Goal: Navigation & Orientation: Find specific page/section

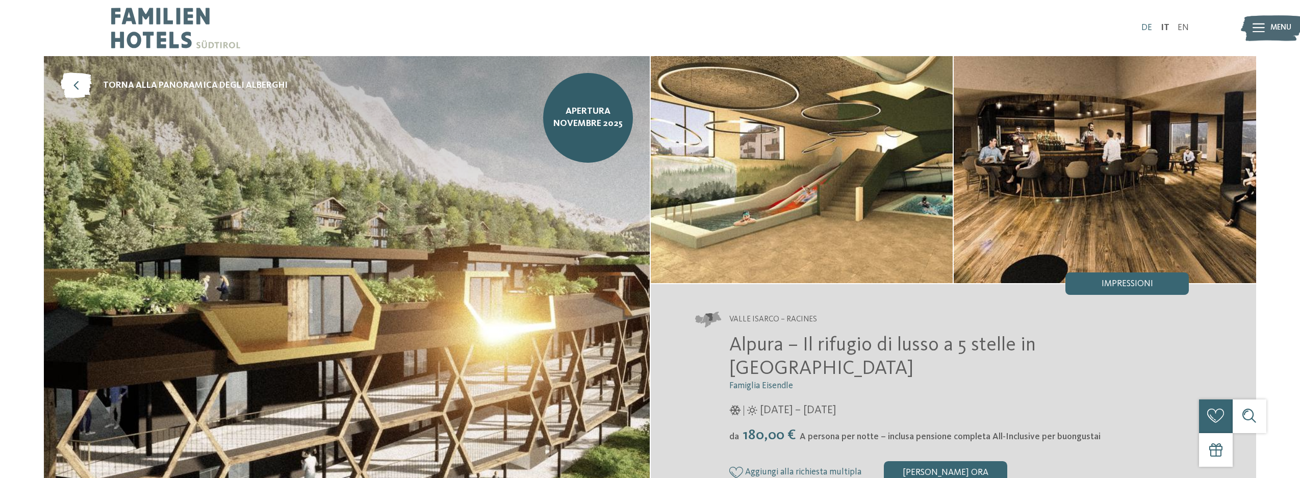
click at [1146, 30] on link "DE" at bounding box center [1146, 27] width 11 height 9
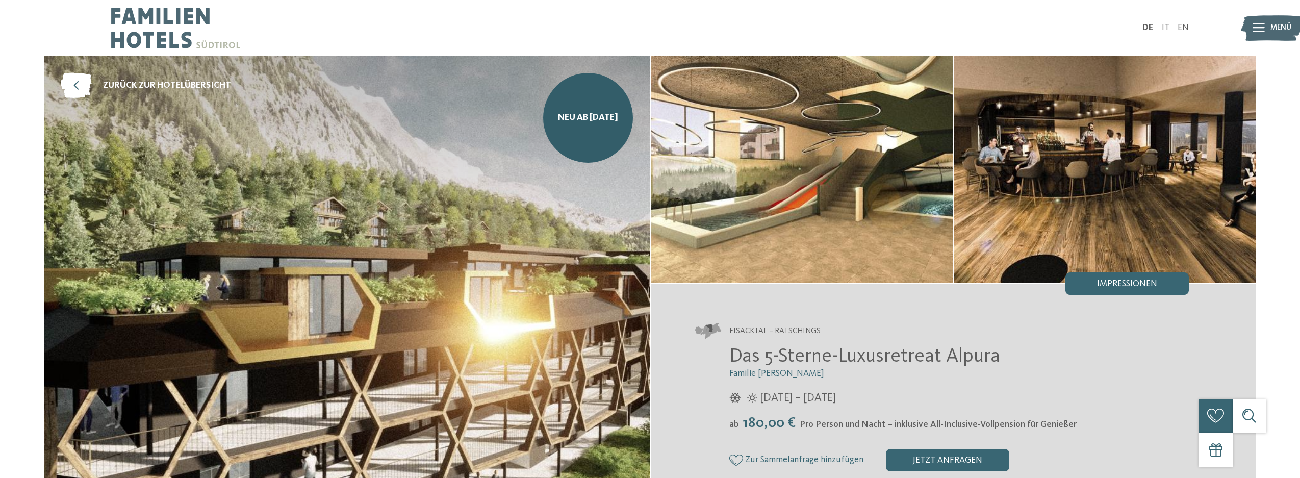
click at [163, 42] on img at bounding box center [175, 28] width 129 height 56
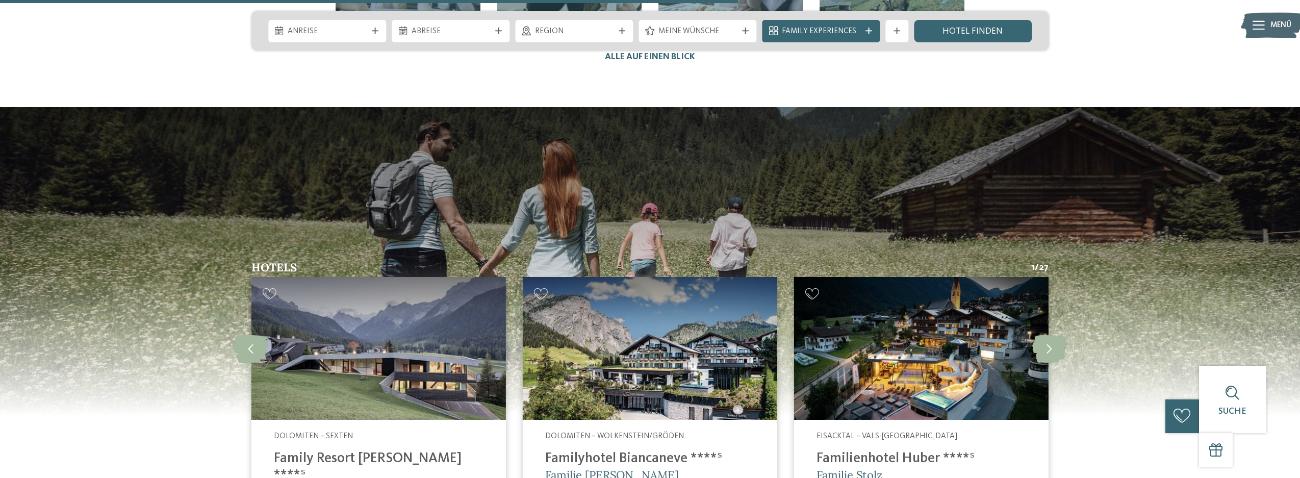
scroll to position [2958, 0]
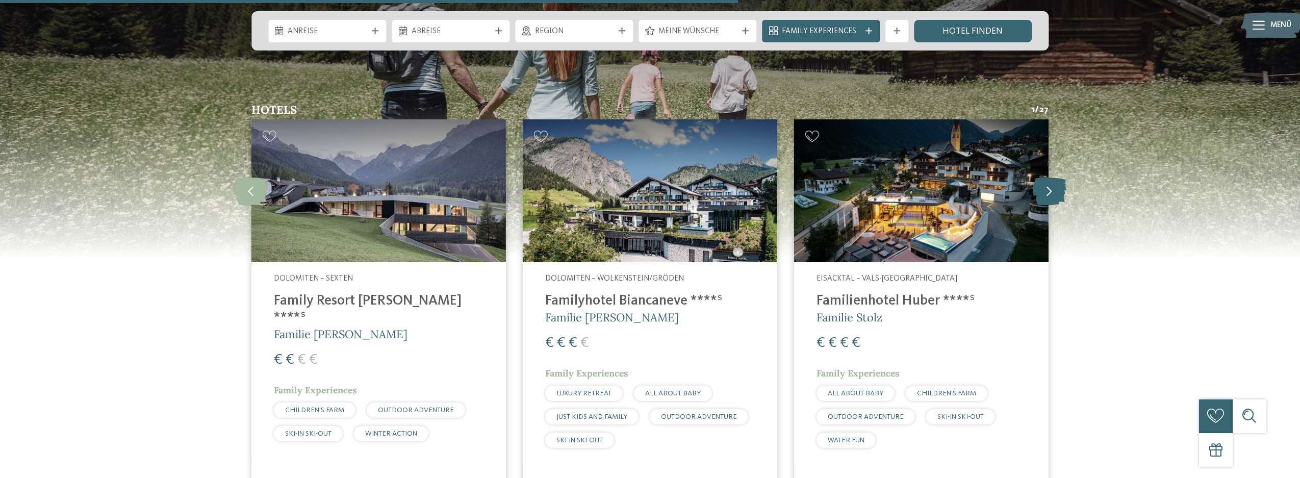
click at [1053, 177] on icon at bounding box center [1049, 191] width 34 height 28
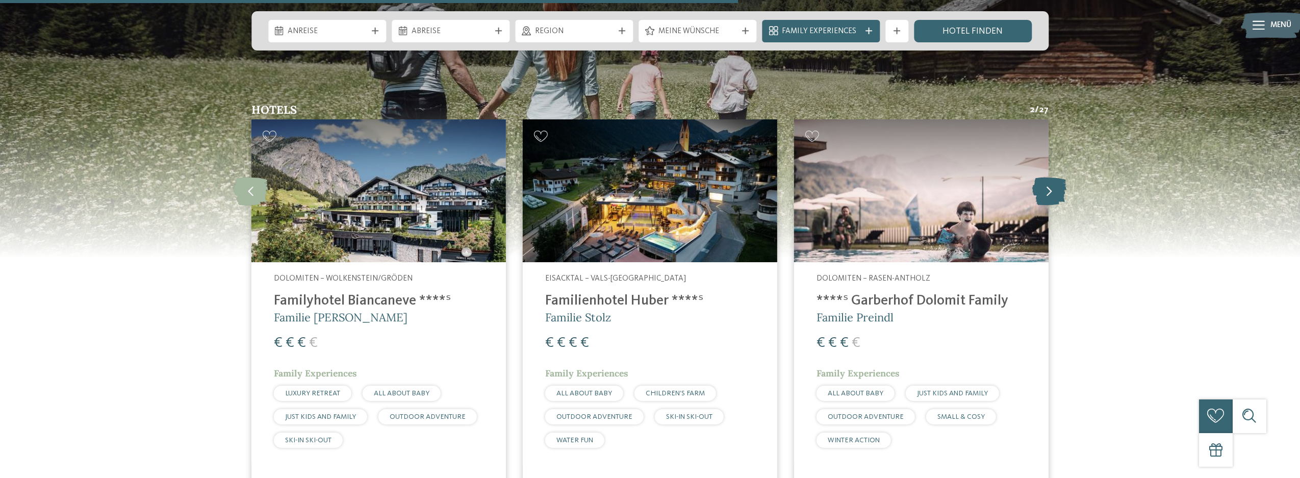
click at [1053, 177] on icon at bounding box center [1049, 191] width 34 height 28
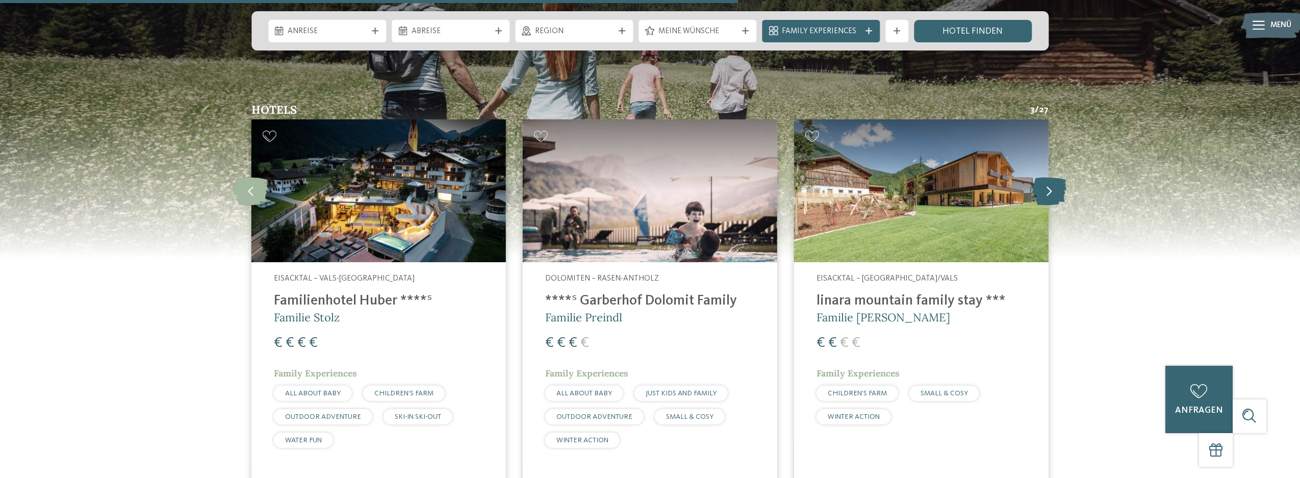
click at [1053, 177] on icon at bounding box center [1049, 191] width 34 height 28
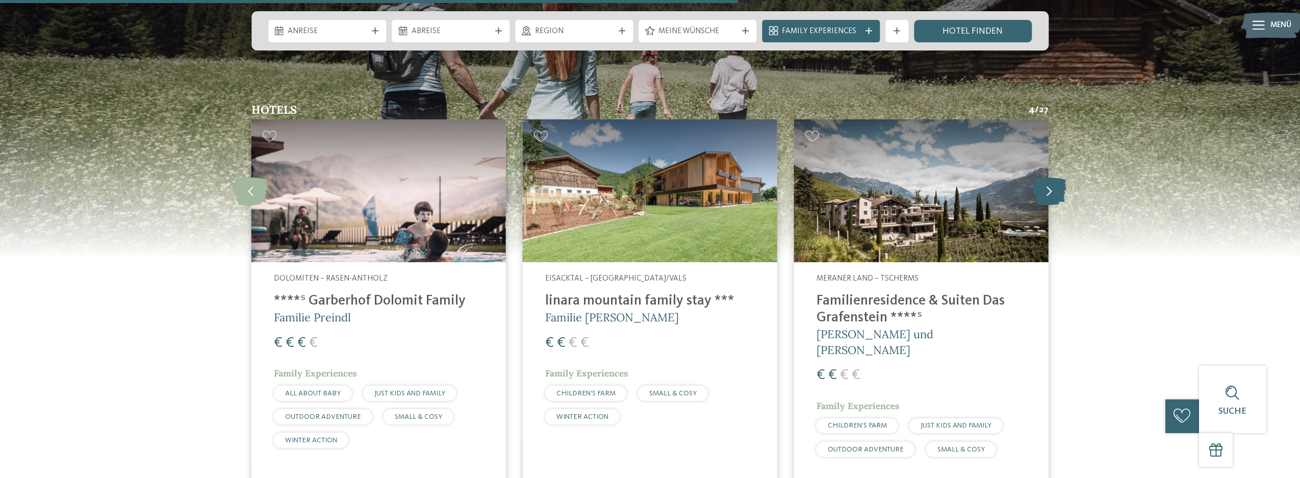
click at [1053, 177] on icon at bounding box center [1049, 191] width 34 height 28
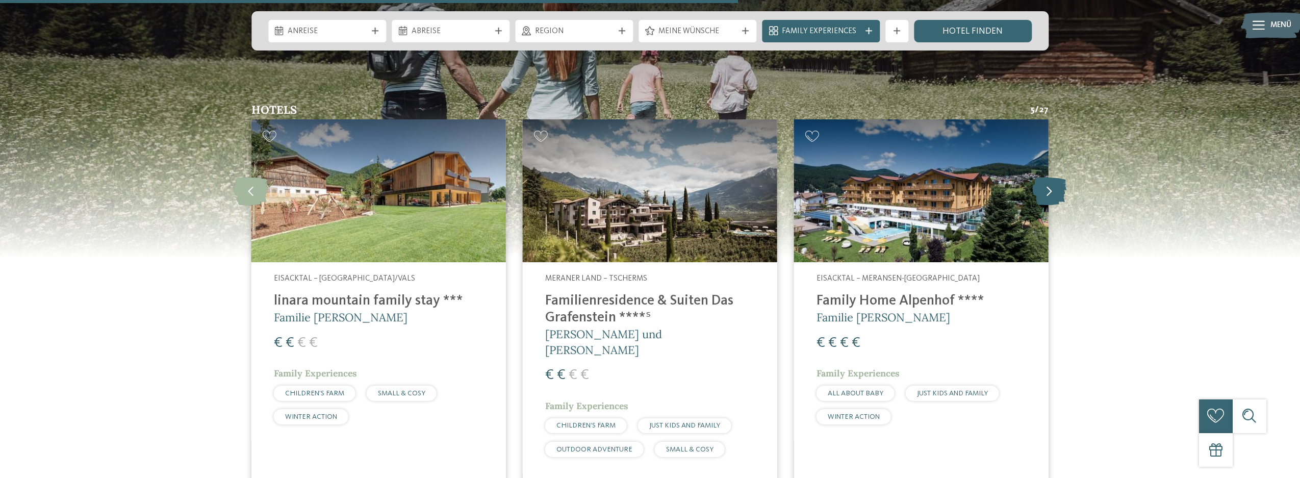
click at [1053, 177] on icon at bounding box center [1049, 191] width 34 height 28
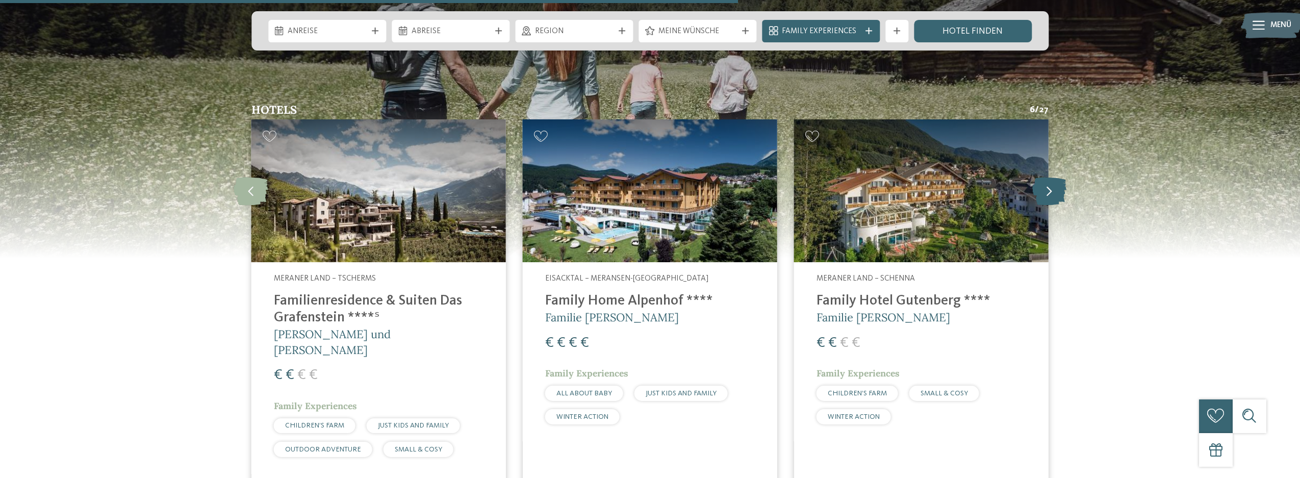
click at [1053, 177] on icon at bounding box center [1049, 191] width 34 height 28
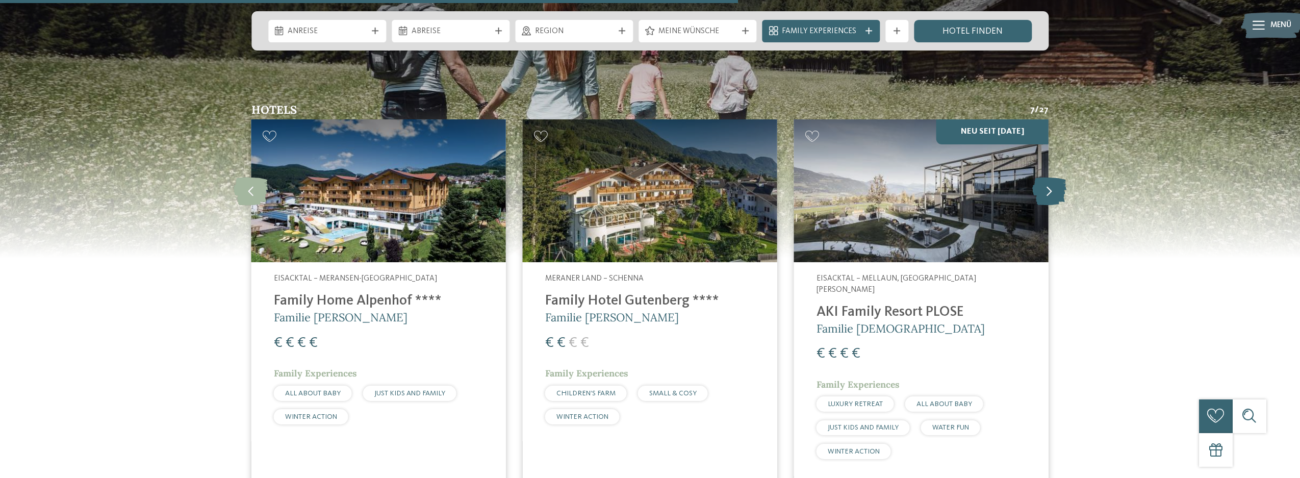
click at [1053, 177] on icon at bounding box center [1049, 191] width 34 height 28
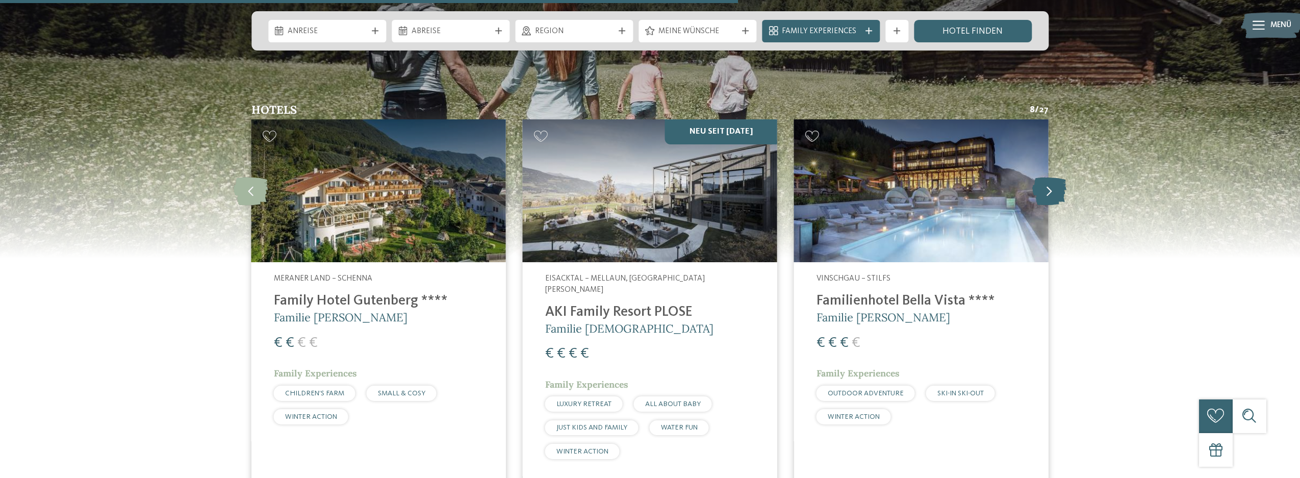
click at [1053, 177] on icon at bounding box center [1049, 191] width 34 height 28
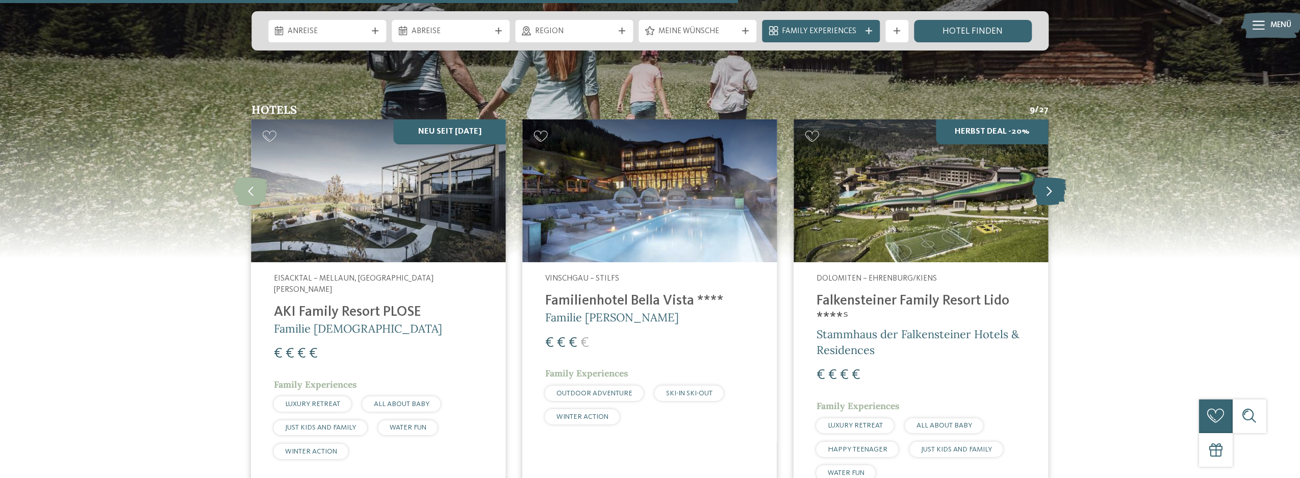
click at [1053, 177] on icon at bounding box center [1049, 191] width 34 height 28
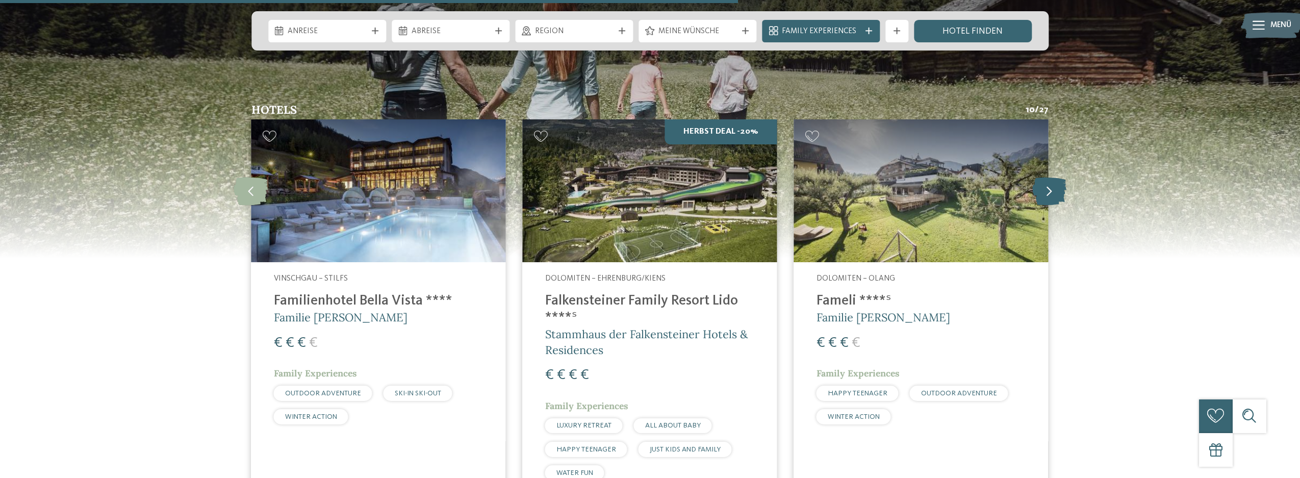
click at [1053, 177] on icon at bounding box center [1049, 191] width 34 height 28
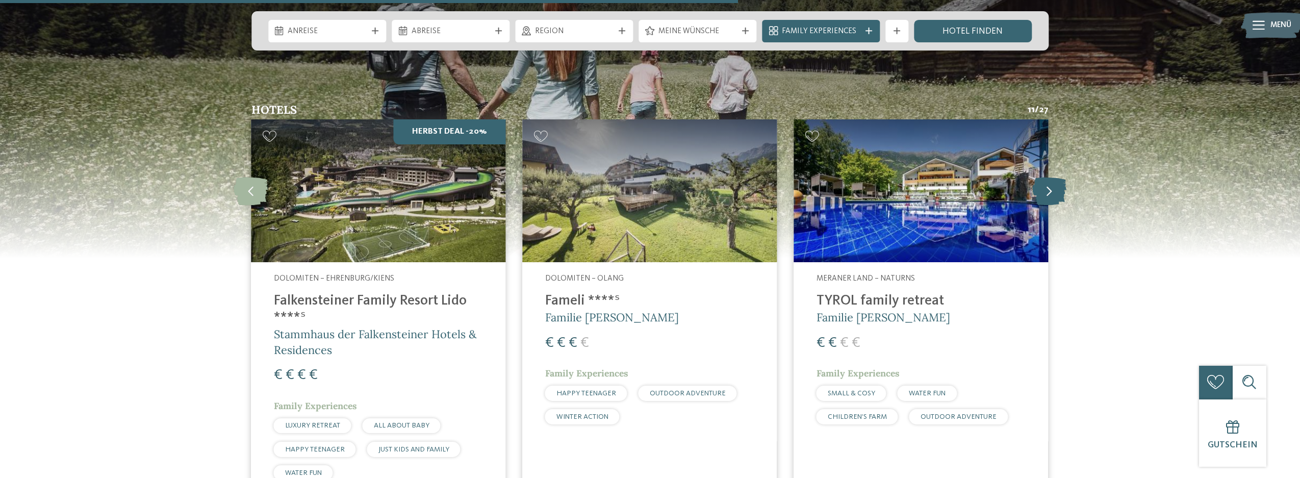
click at [1053, 177] on icon at bounding box center [1049, 191] width 34 height 28
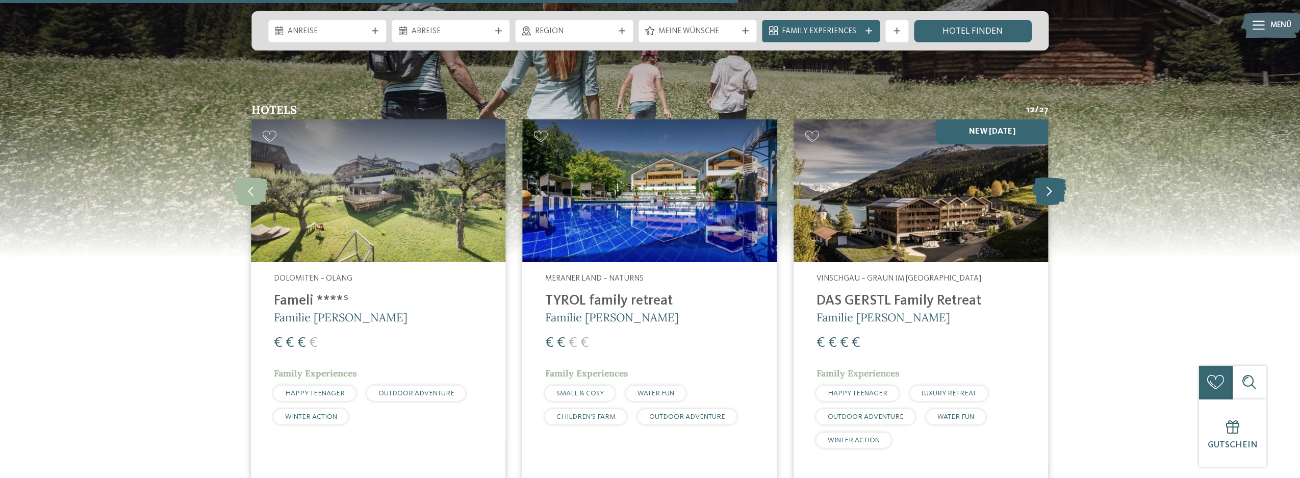
click at [1053, 177] on icon at bounding box center [1049, 191] width 34 height 28
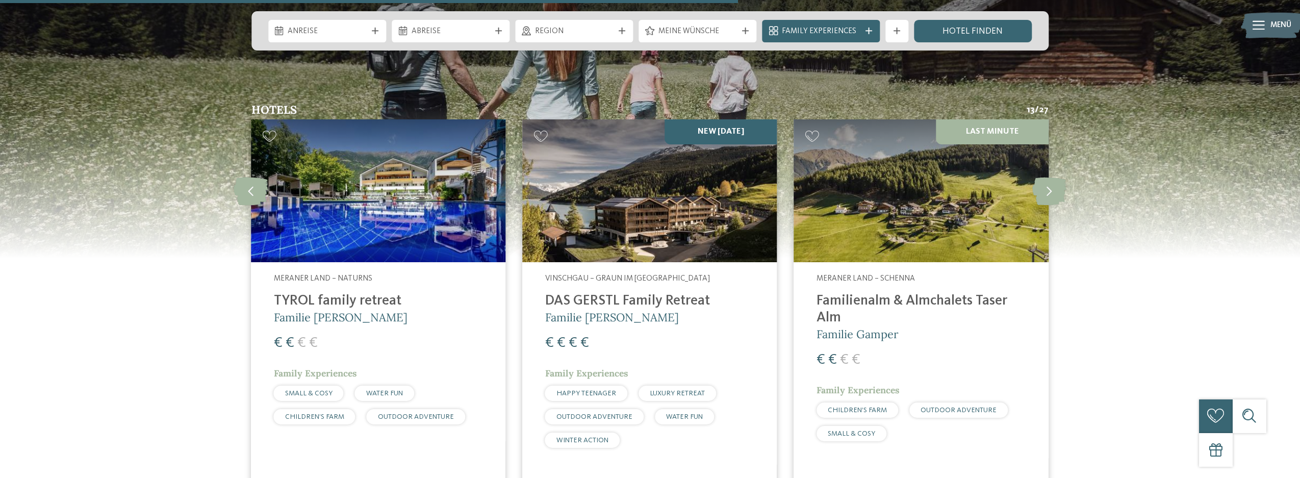
click at [620, 293] on h4 "DAS GERSTL Family Retreat" at bounding box center [650, 301] width 210 height 17
click at [1039, 177] on icon at bounding box center [1049, 191] width 34 height 28
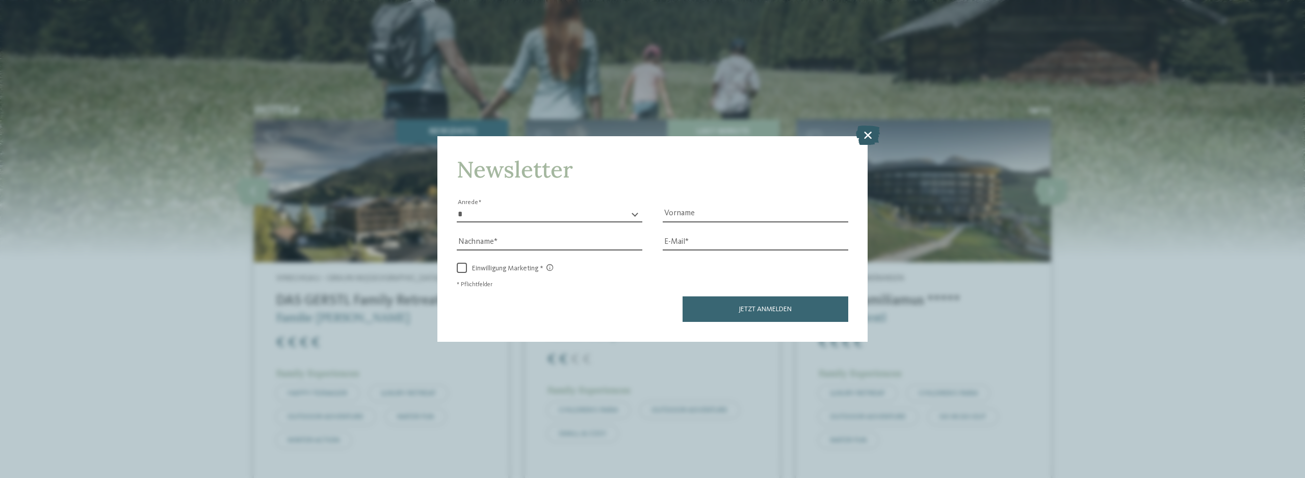
click at [867, 133] on icon at bounding box center [868, 134] width 24 height 19
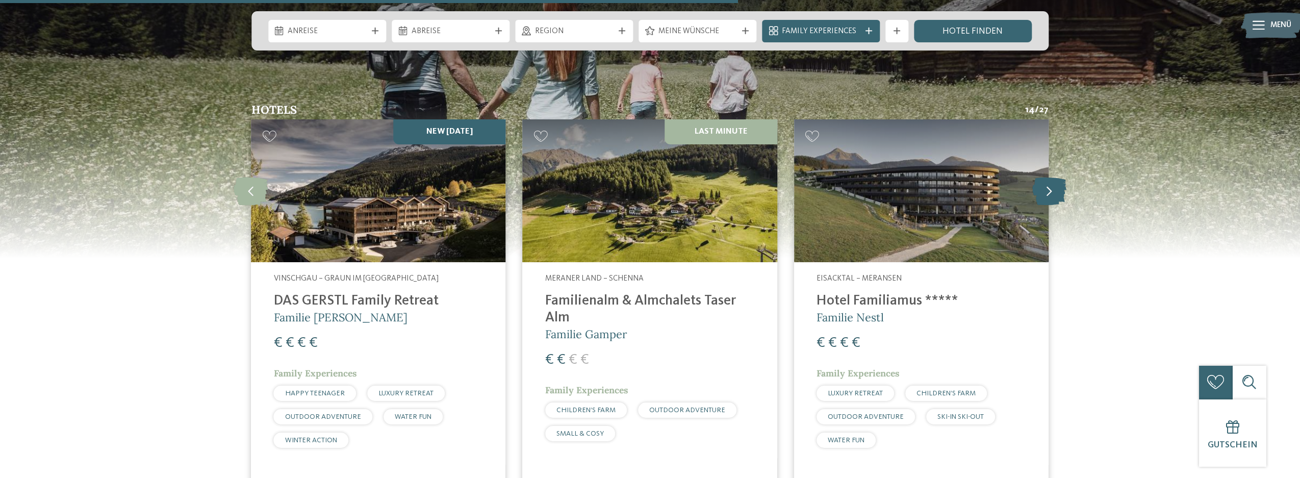
click at [1040, 177] on icon at bounding box center [1049, 191] width 34 height 28
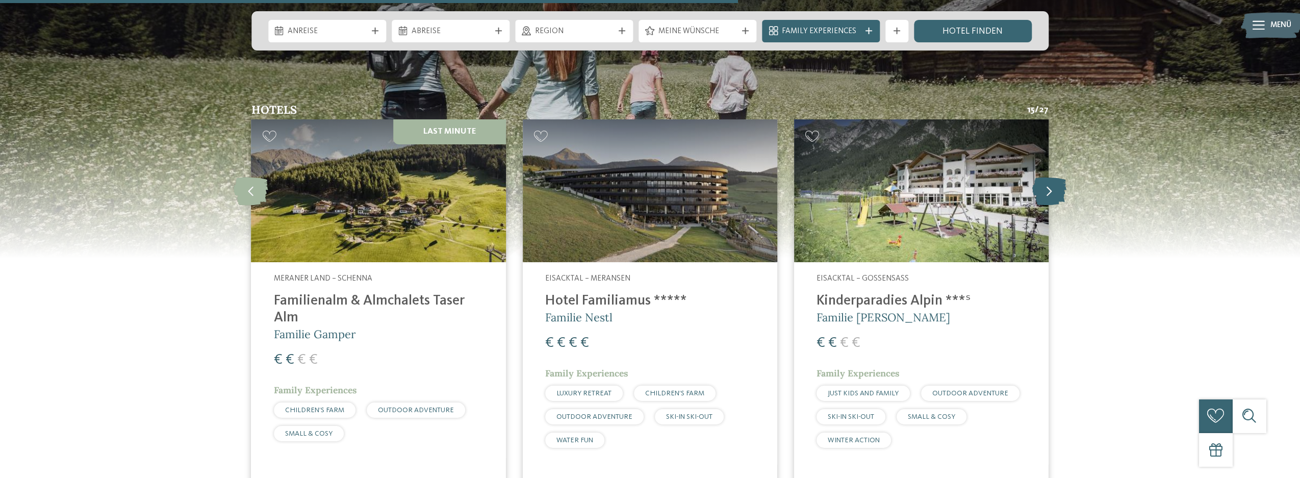
click at [1040, 177] on icon at bounding box center [1049, 191] width 34 height 28
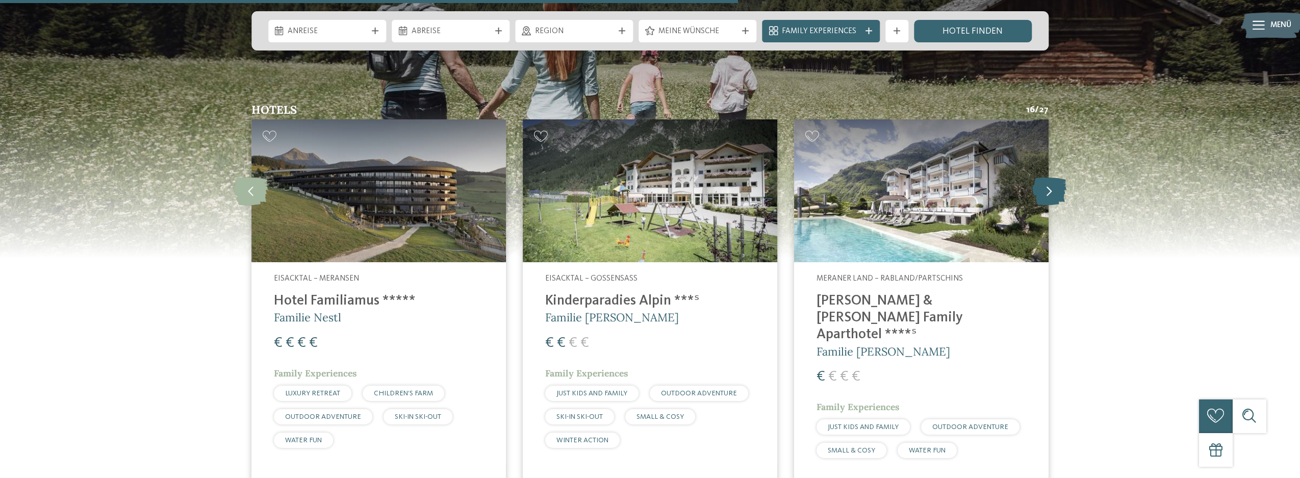
click at [1040, 177] on icon at bounding box center [1049, 191] width 34 height 28
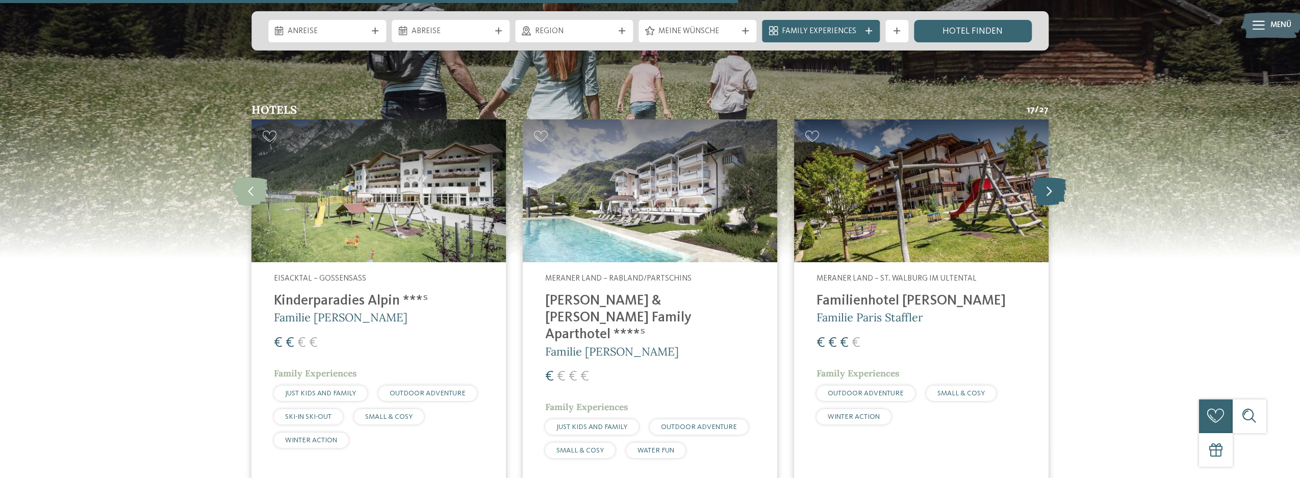
click at [1040, 177] on icon at bounding box center [1049, 191] width 34 height 28
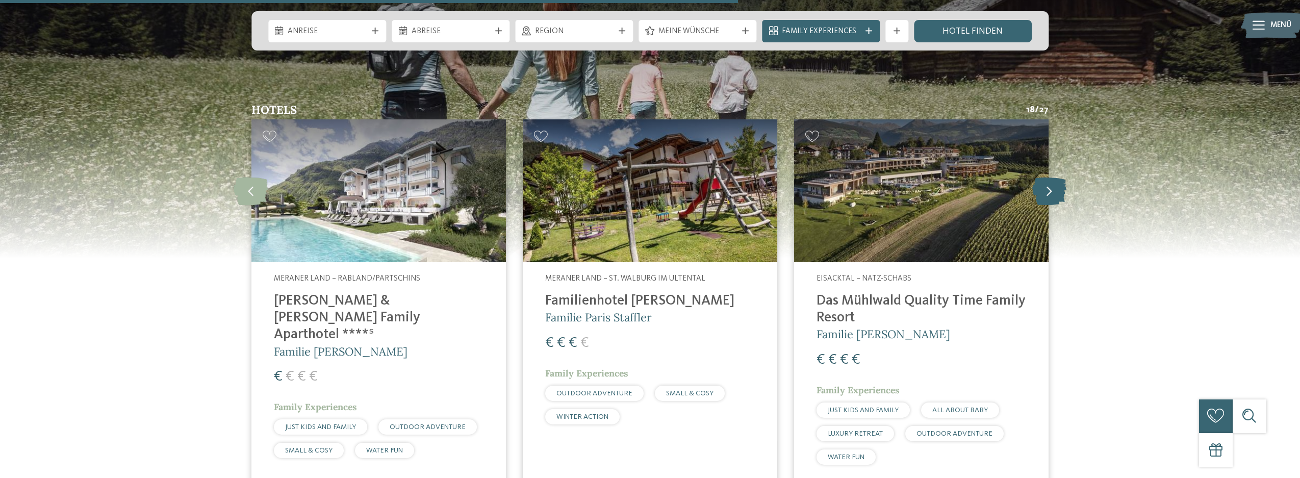
click at [1040, 177] on icon at bounding box center [1049, 191] width 34 height 28
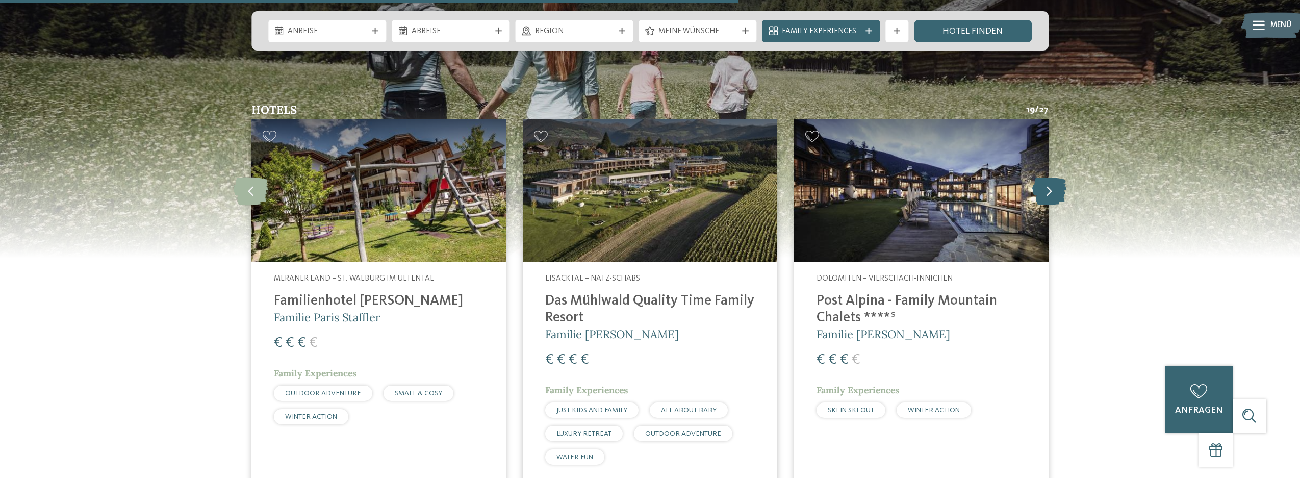
click at [1040, 177] on icon at bounding box center [1049, 191] width 34 height 28
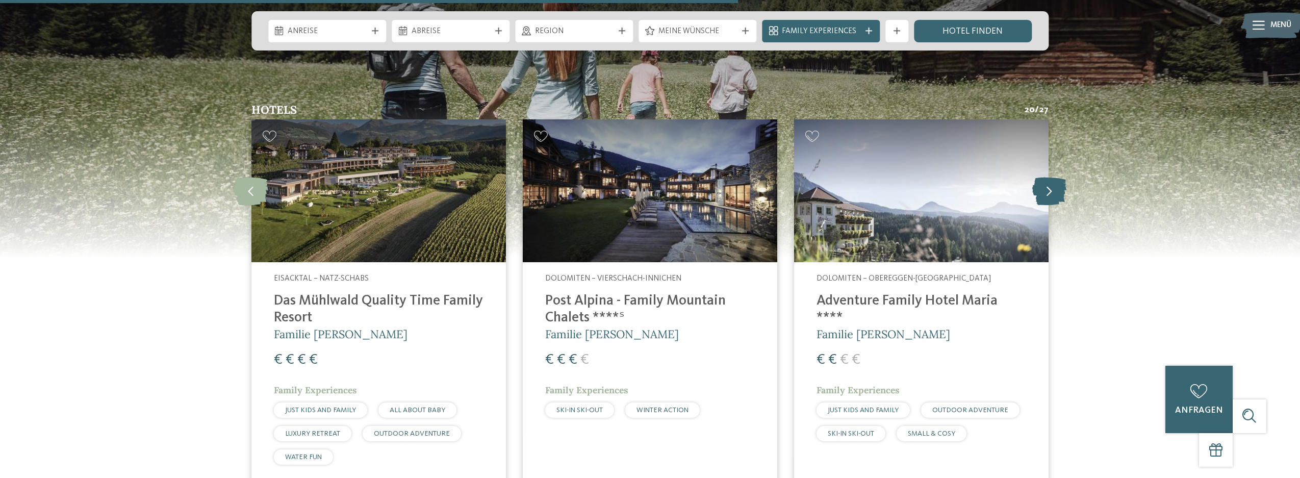
click at [1040, 177] on icon at bounding box center [1049, 191] width 34 height 28
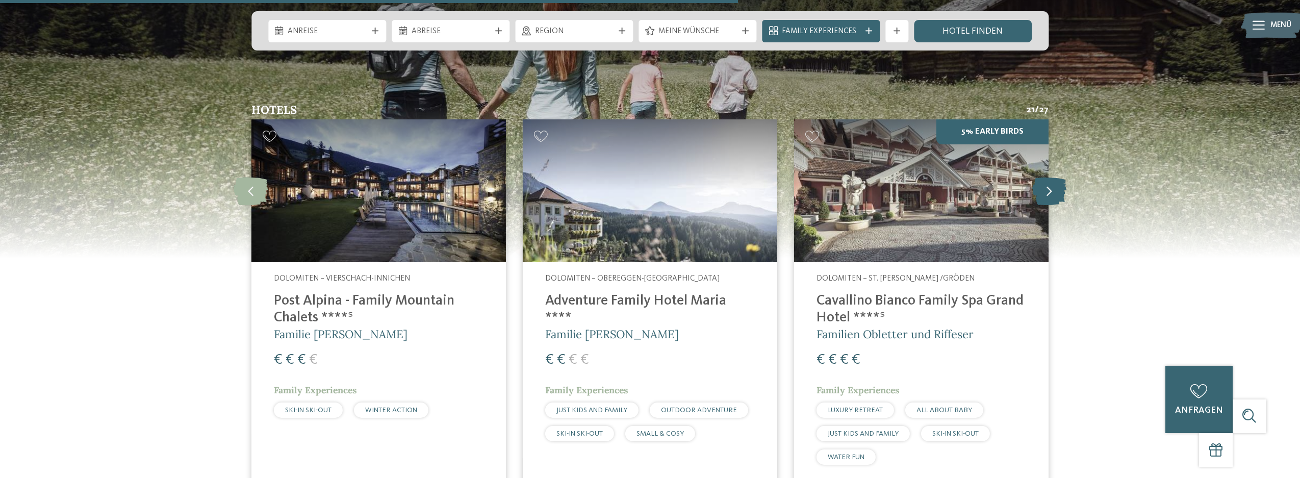
click at [1040, 177] on icon at bounding box center [1049, 191] width 34 height 28
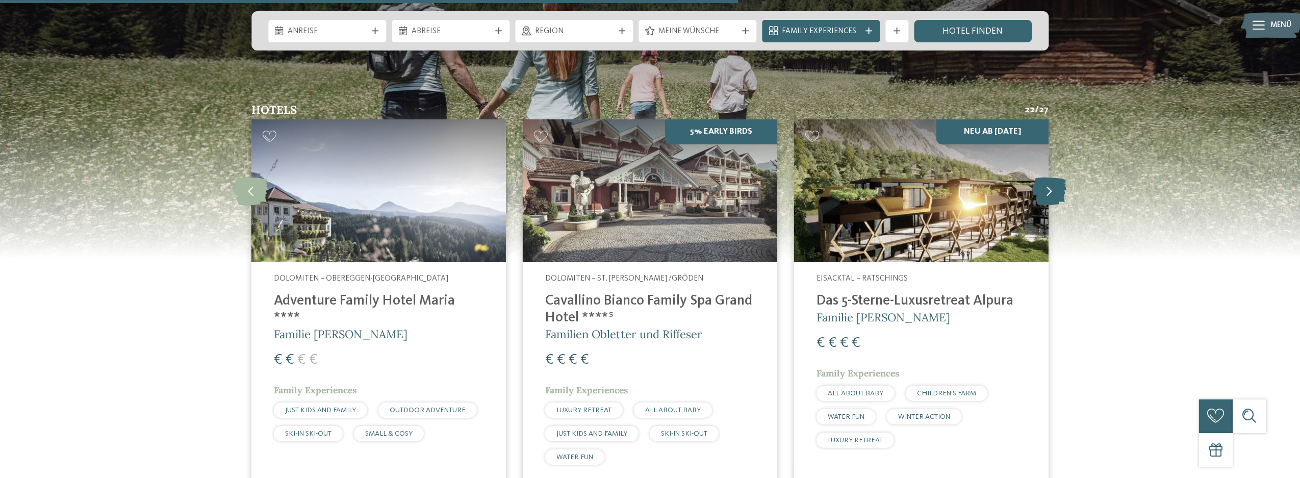
click at [1040, 177] on icon at bounding box center [1049, 191] width 34 height 28
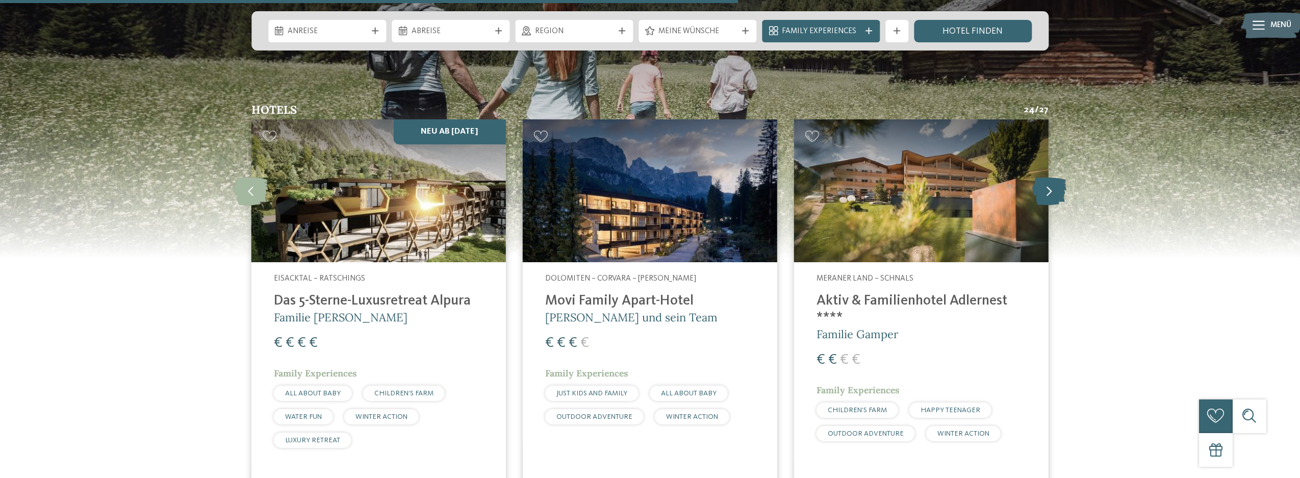
click at [1052, 177] on icon at bounding box center [1049, 191] width 34 height 28
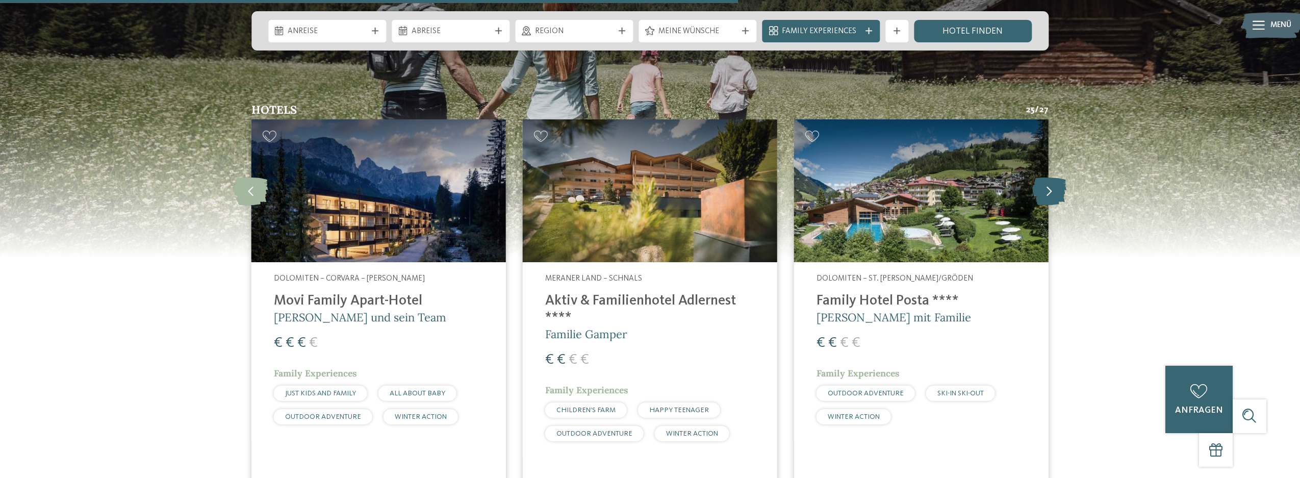
drag, startPoint x: 1052, startPoint y: 147, endPoint x: 1059, endPoint y: 148, distance: 6.7
click at [1059, 177] on icon at bounding box center [1049, 191] width 34 height 28
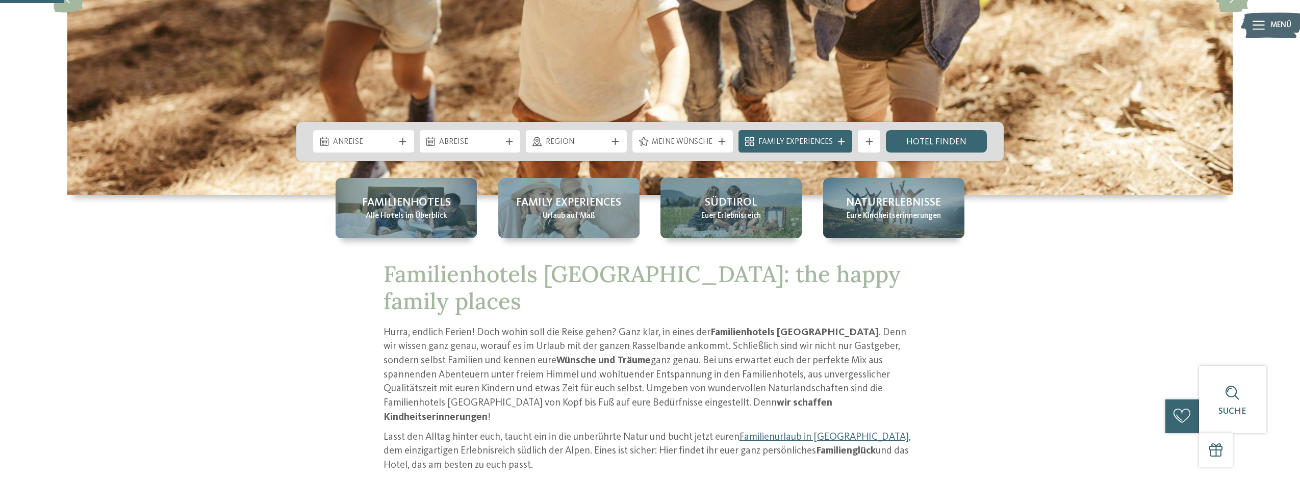
scroll to position [0, 0]
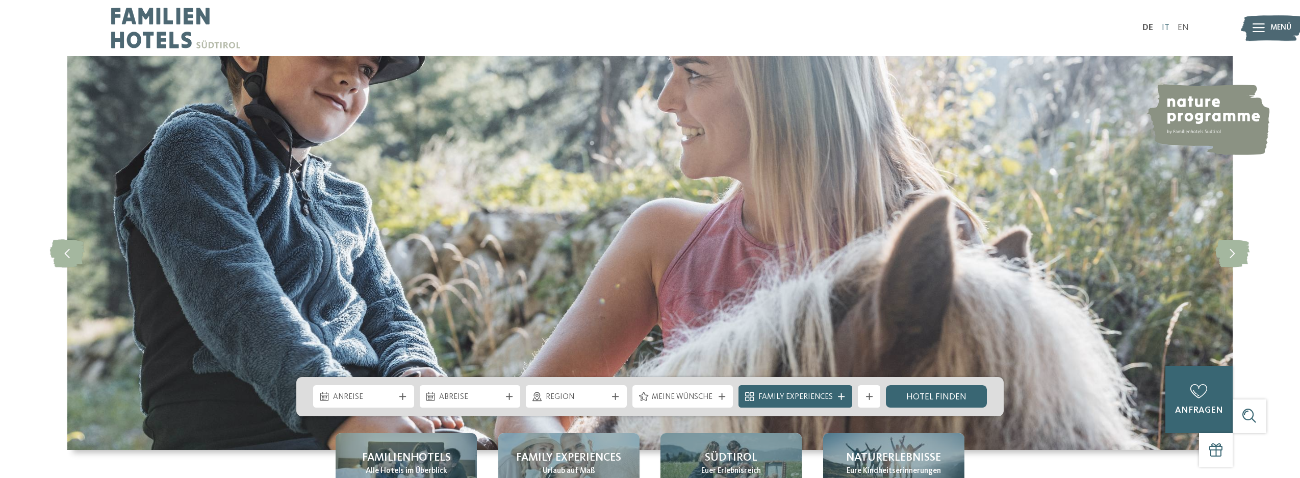
click at [1164, 29] on link "IT" at bounding box center [1166, 27] width 8 height 9
click at [1167, 28] on link "IT" at bounding box center [1166, 27] width 8 height 9
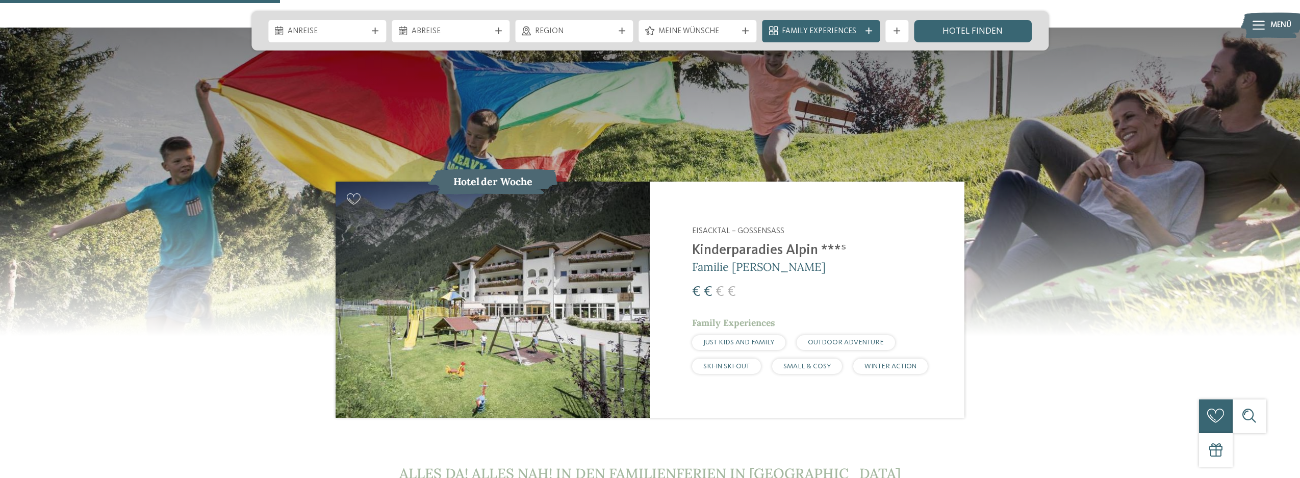
scroll to position [1173, 0]
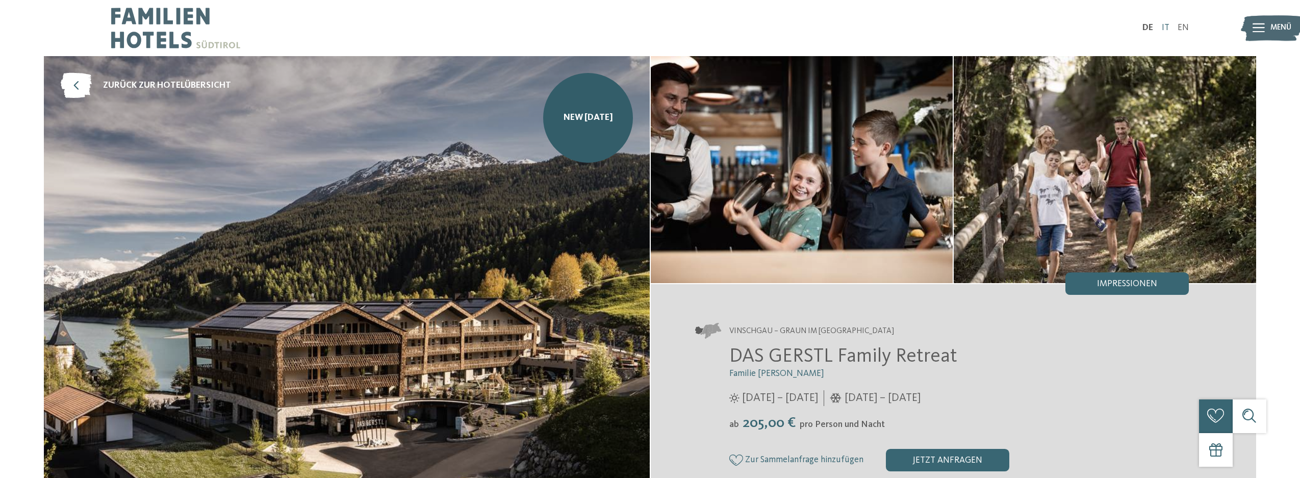
click at [1169, 29] on link "IT" at bounding box center [1166, 27] width 8 height 9
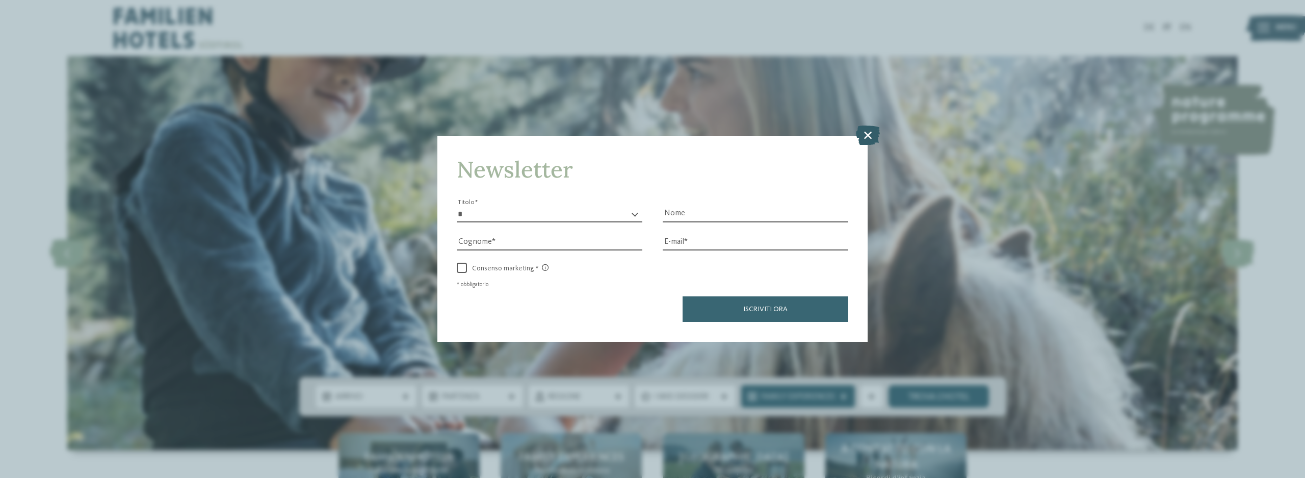
click at [872, 134] on icon at bounding box center [868, 134] width 24 height 19
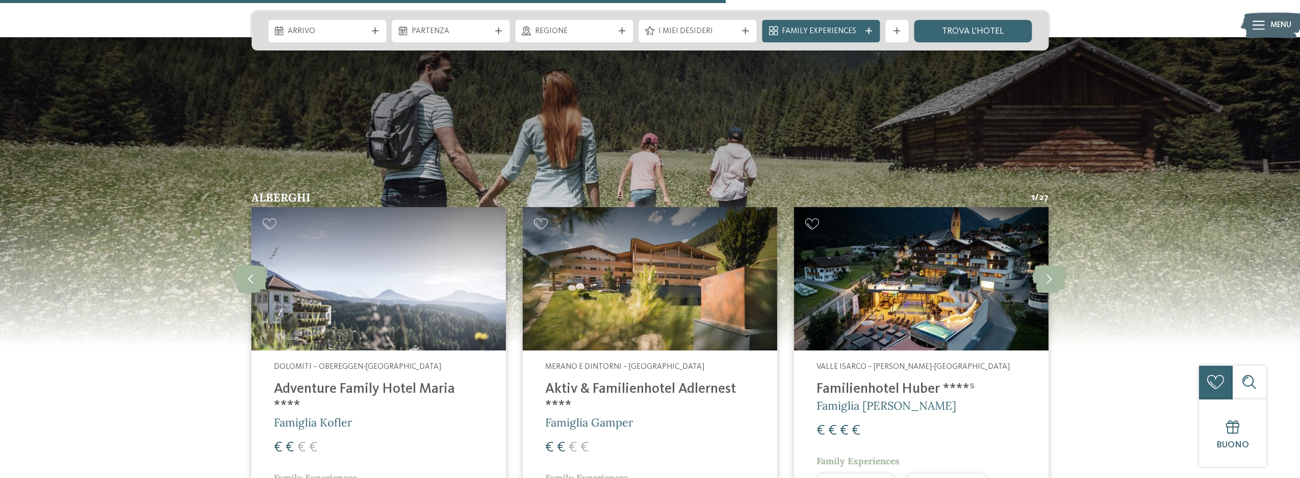
scroll to position [2907, 0]
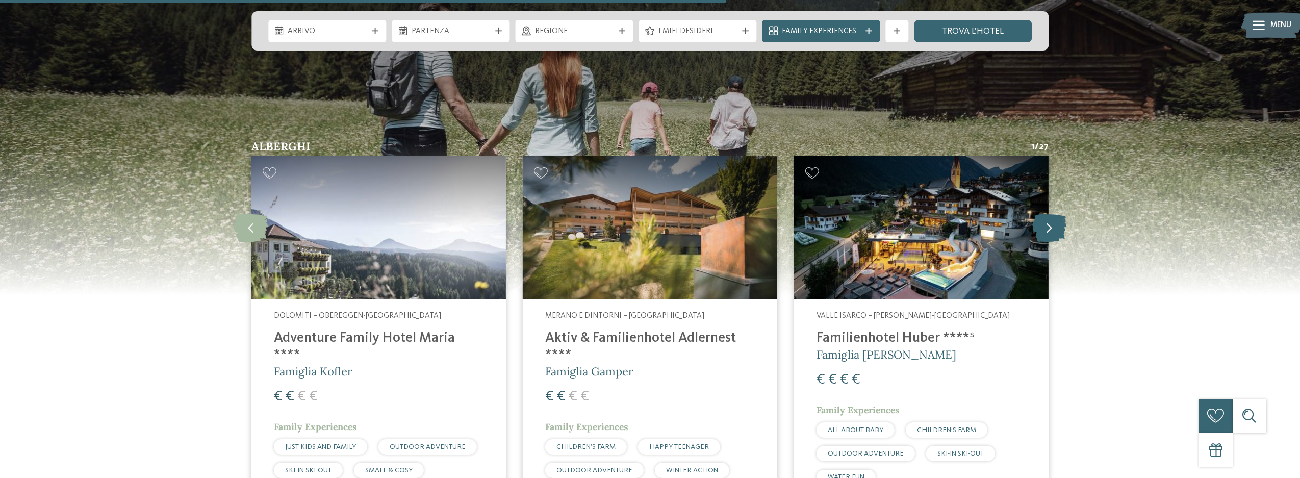
click at [1058, 214] on icon at bounding box center [1049, 228] width 34 height 28
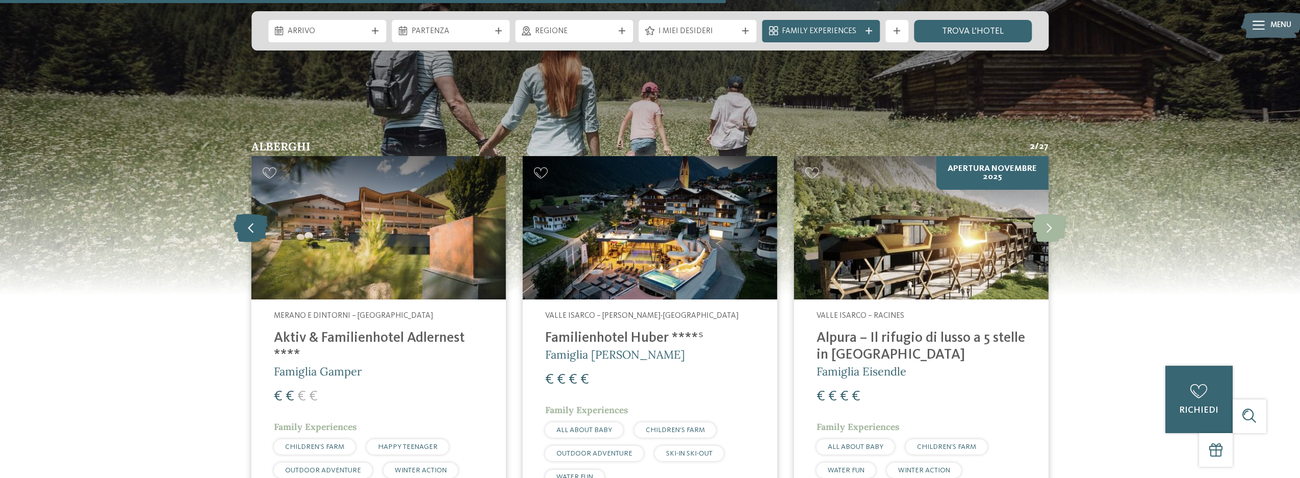
click at [244, 214] on icon at bounding box center [251, 228] width 35 height 28
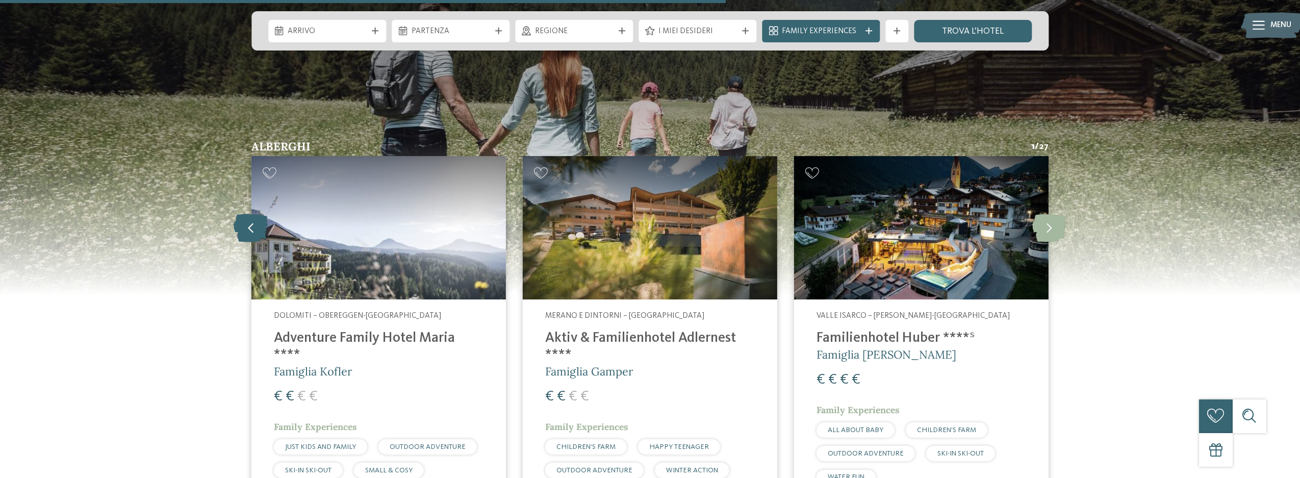
click at [244, 214] on icon at bounding box center [251, 228] width 35 height 28
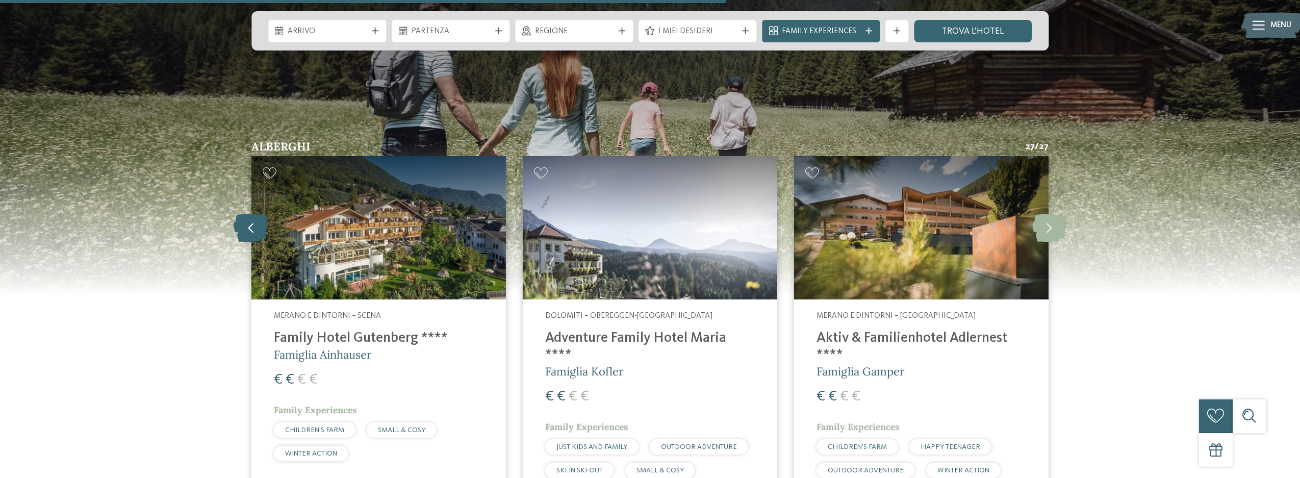
click at [244, 214] on icon at bounding box center [251, 228] width 35 height 28
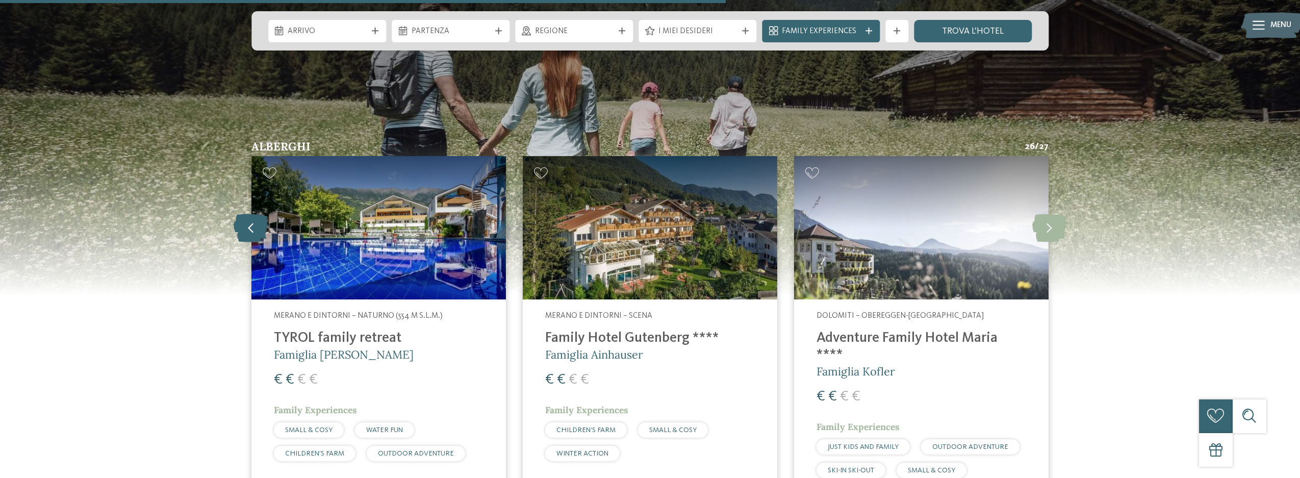
click at [244, 214] on icon at bounding box center [251, 228] width 35 height 28
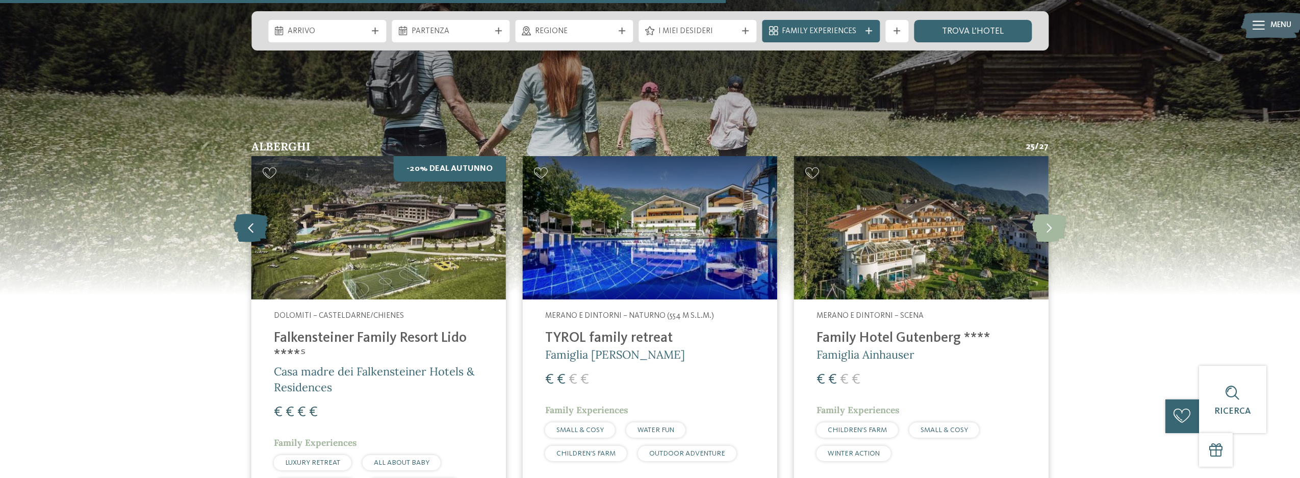
click at [244, 214] on icon at bounding box center [251, 228] width 35 height 28
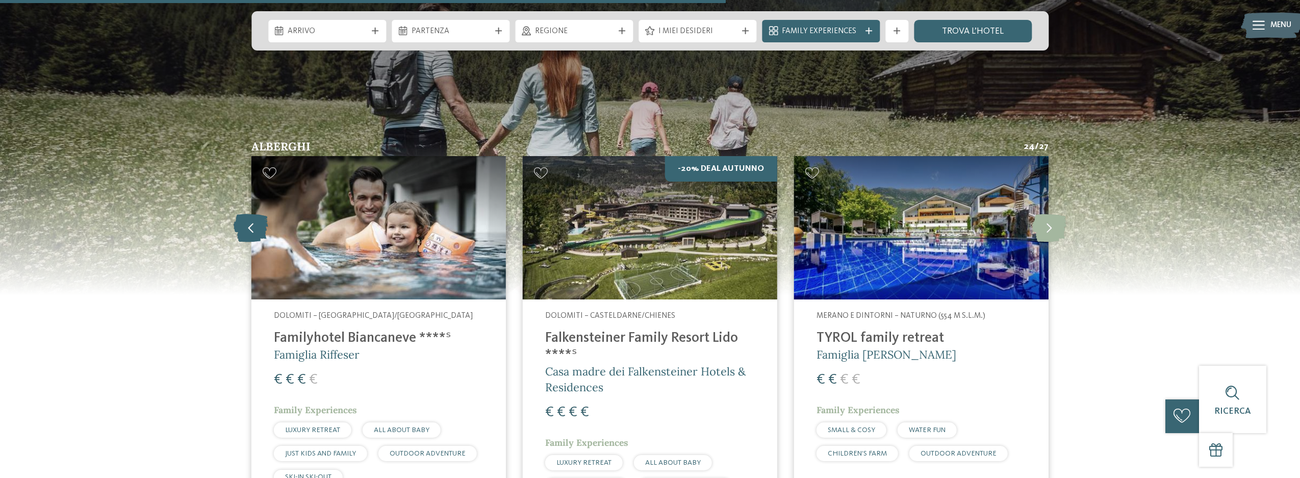
click at [244, 214] on icon at bounding box center [251, 228] width 35 height 28
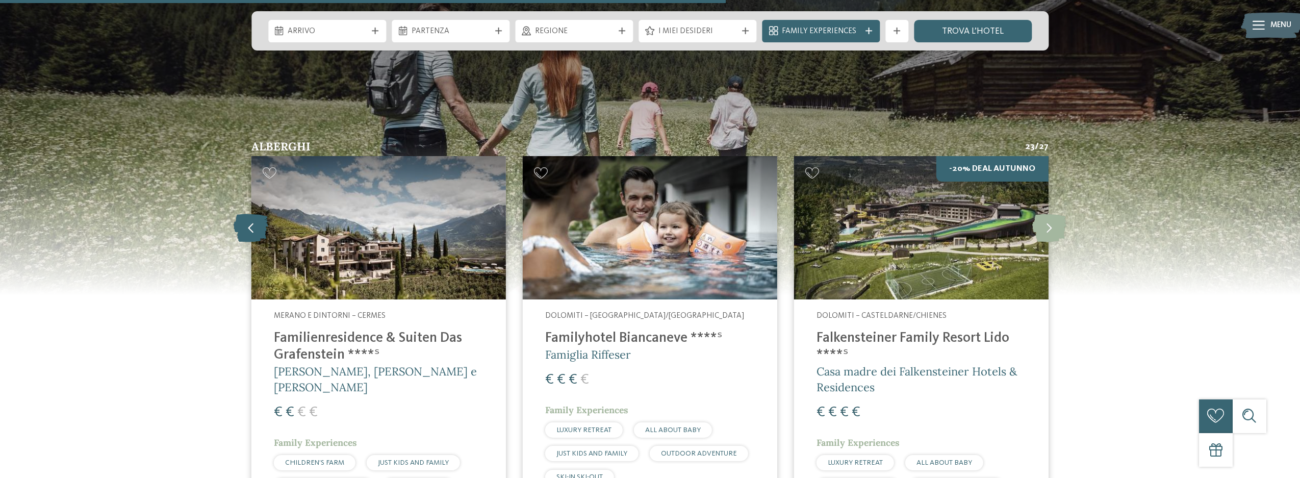
click at [244, 214] on icon at bounding box center [251, 228] width 35 height 28
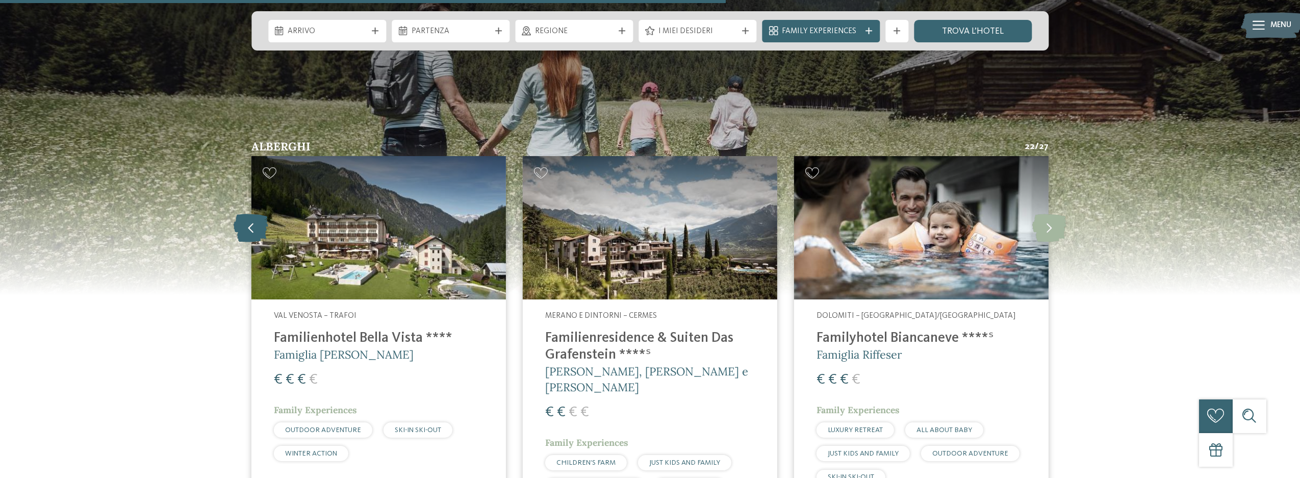
click at [244, 214] on icon at bounding box center [251, 228] width 35 height 28
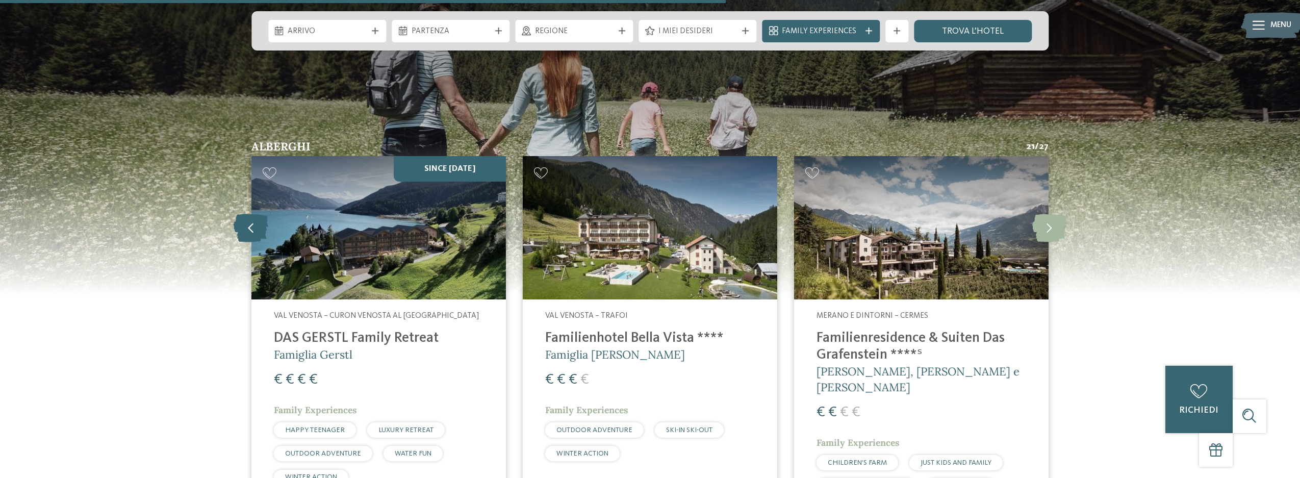
click at [244, 214] on icon at bounding box center [251, 228] width 35 height 28
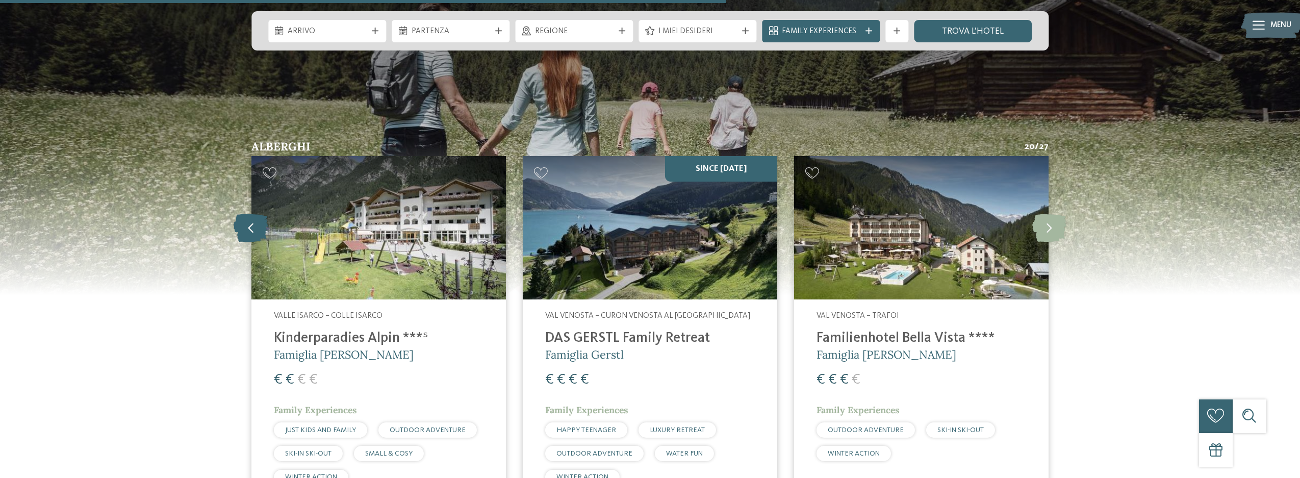
click at [244, 214] on icon at bounding box center [251, 228] width 35 height 28
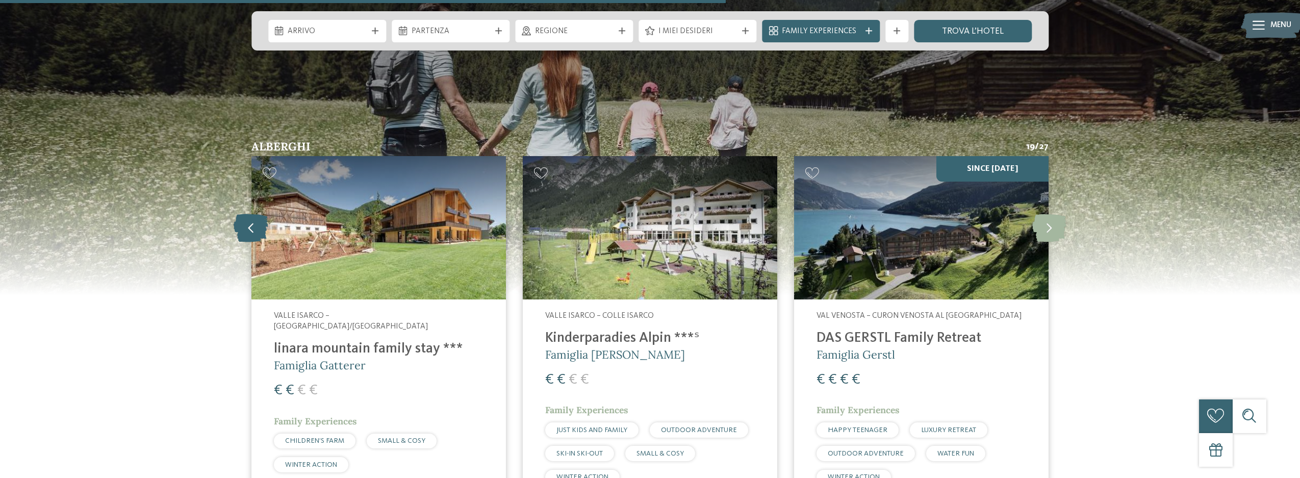
click at [244, 214] on icon at bounding box center [251, 228] width 35 height 28
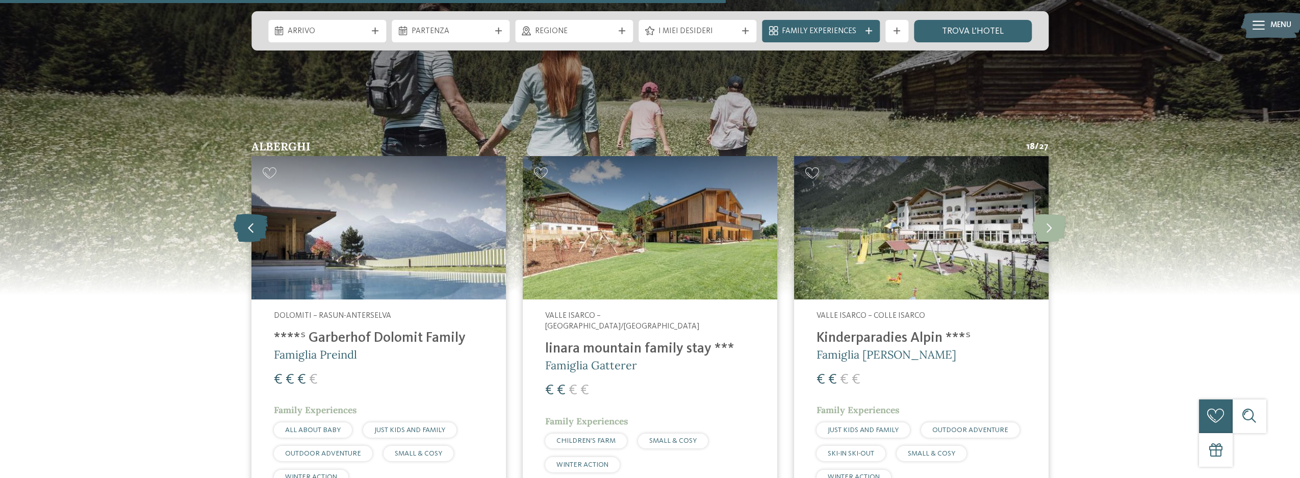
click at [244, 214] on icon at bounding box center [251, 228] width 35 height 28
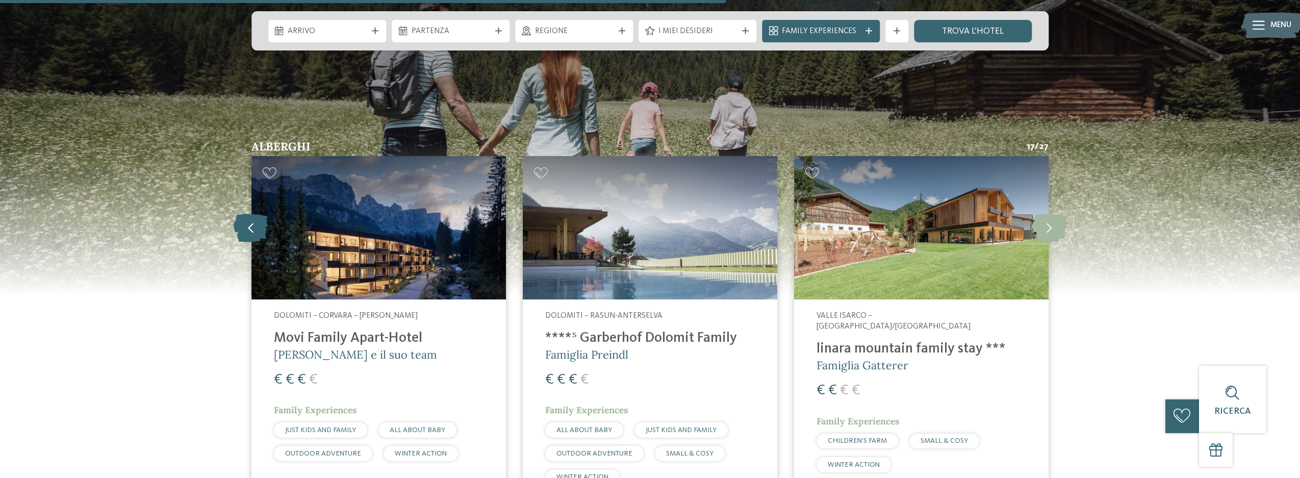
click at [244, 214] on icon at bounding box center [251, 228] width 35 height 28
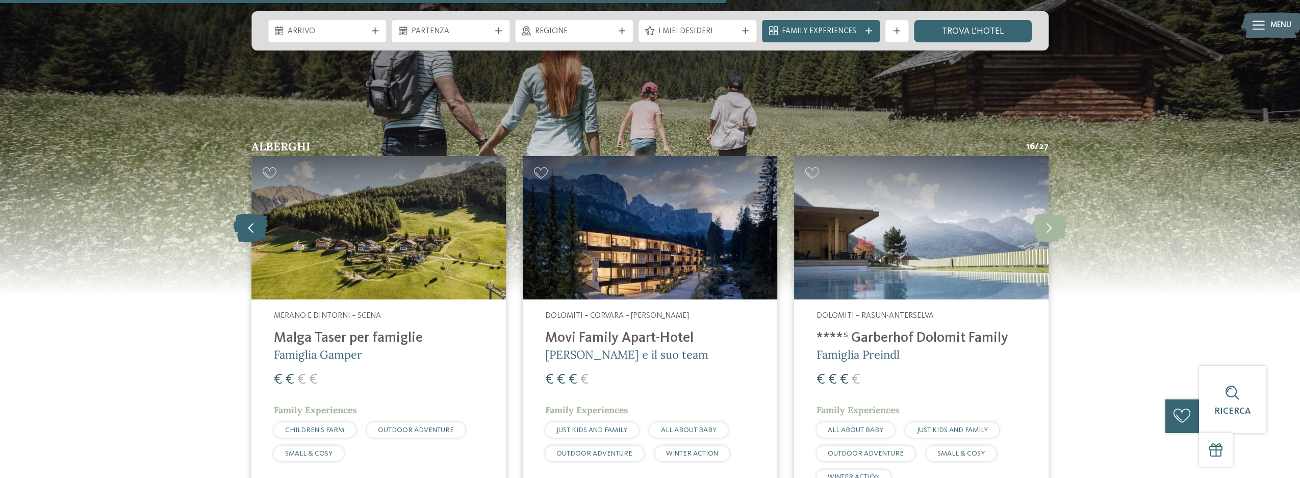
click at [244, 214] on icon at bounding box center [251, 228] width 35 height 28
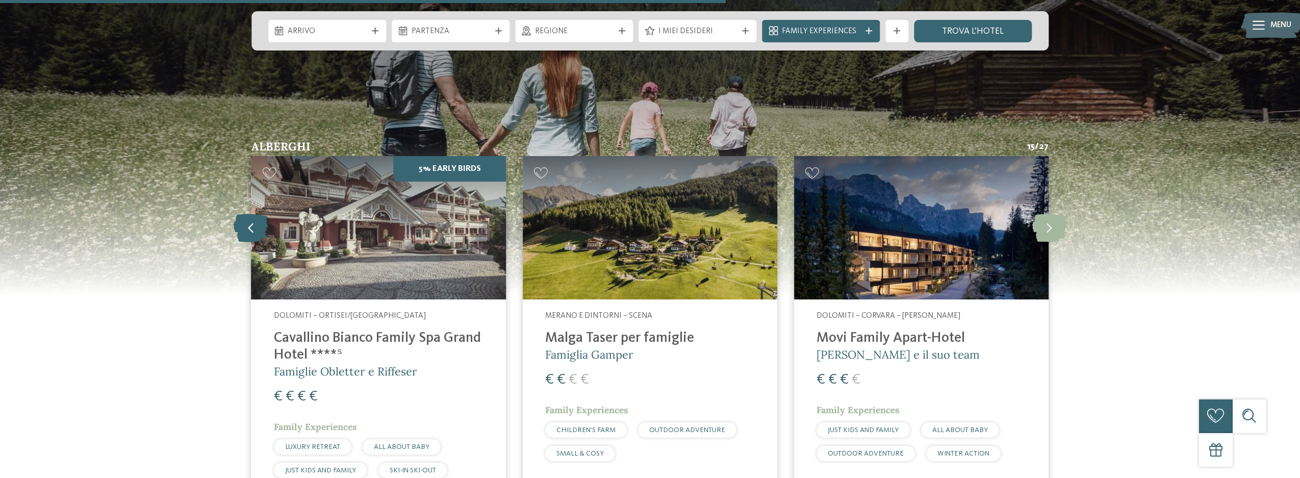
click at [244, 214] on icon at bounding box center [251, 228] width 35 height 28
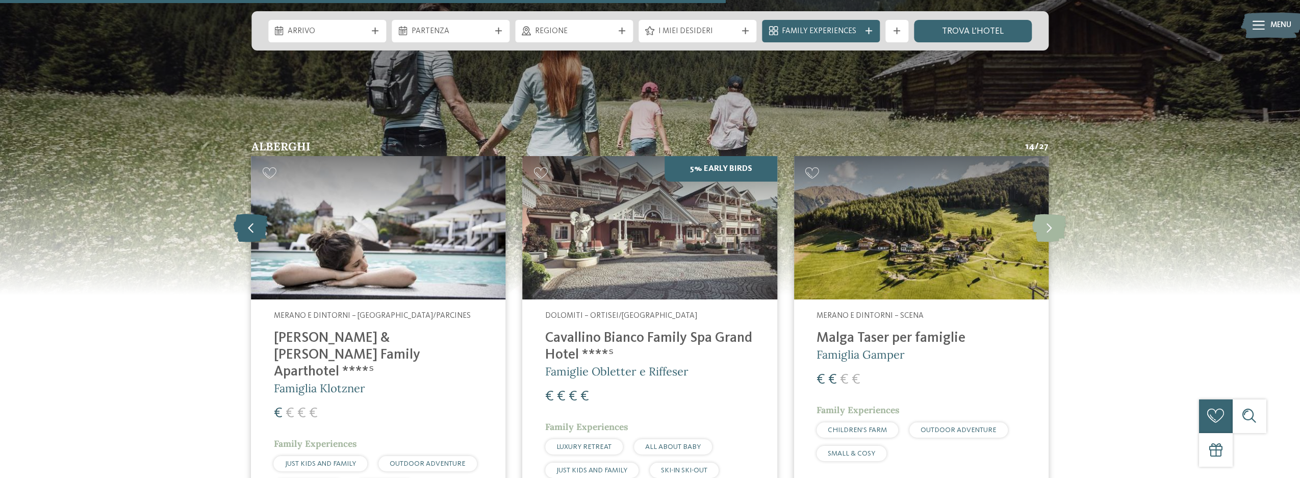
click at [244, 214] on icon at bounding box center [251, 228] width 35 height 28
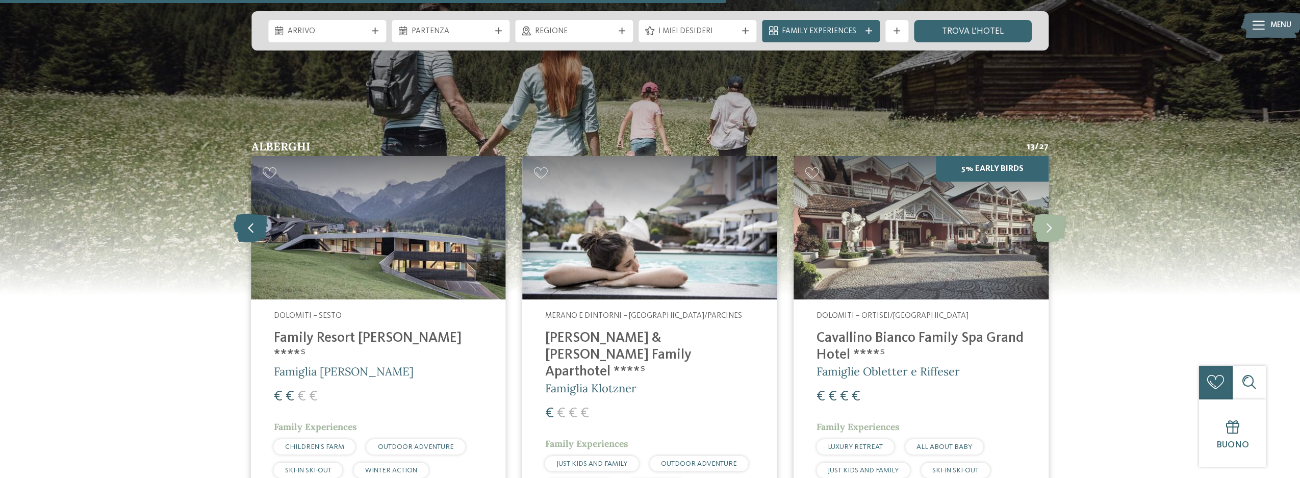
click at [244, 214] on icon at bounding box center [251, 228] width 35 height 28
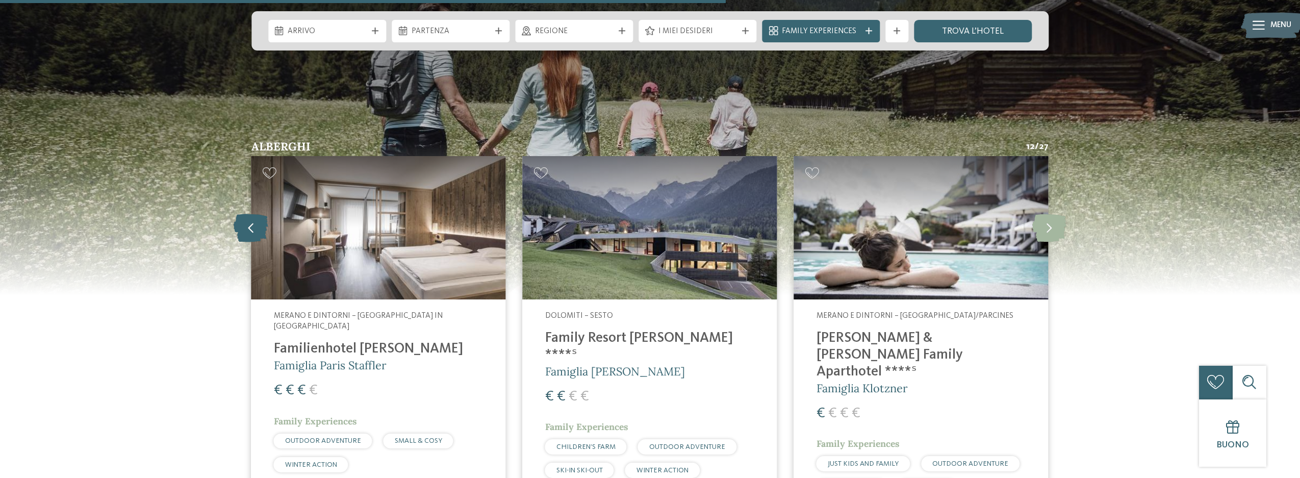
click at [244, 214] on icon at bounding box center [251, 228] width 35 height 28
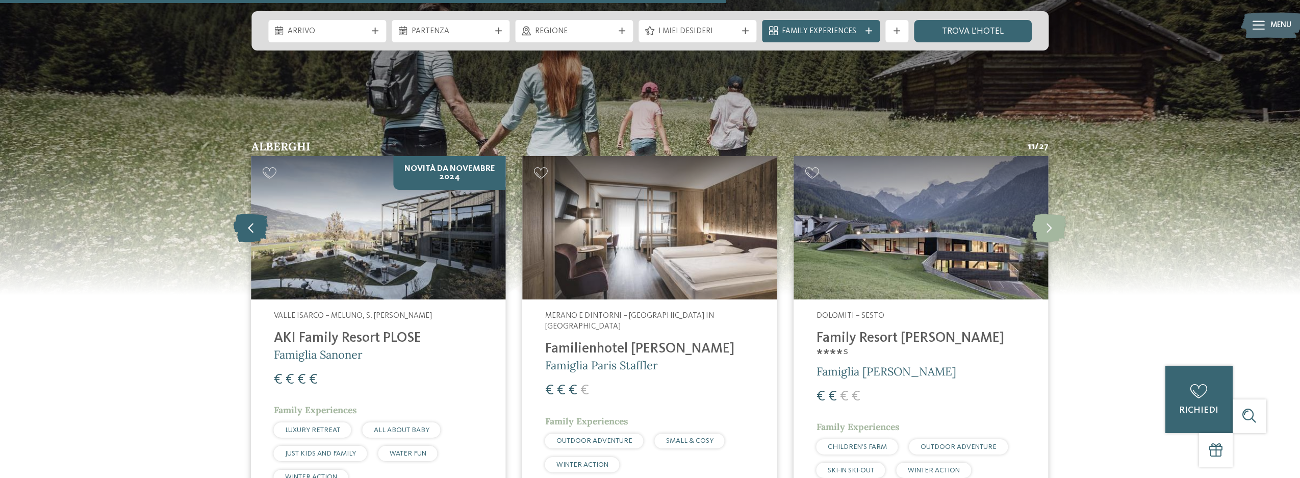
click at [244, 214] on icon at bounding box center [251, 228] width 35 height 28
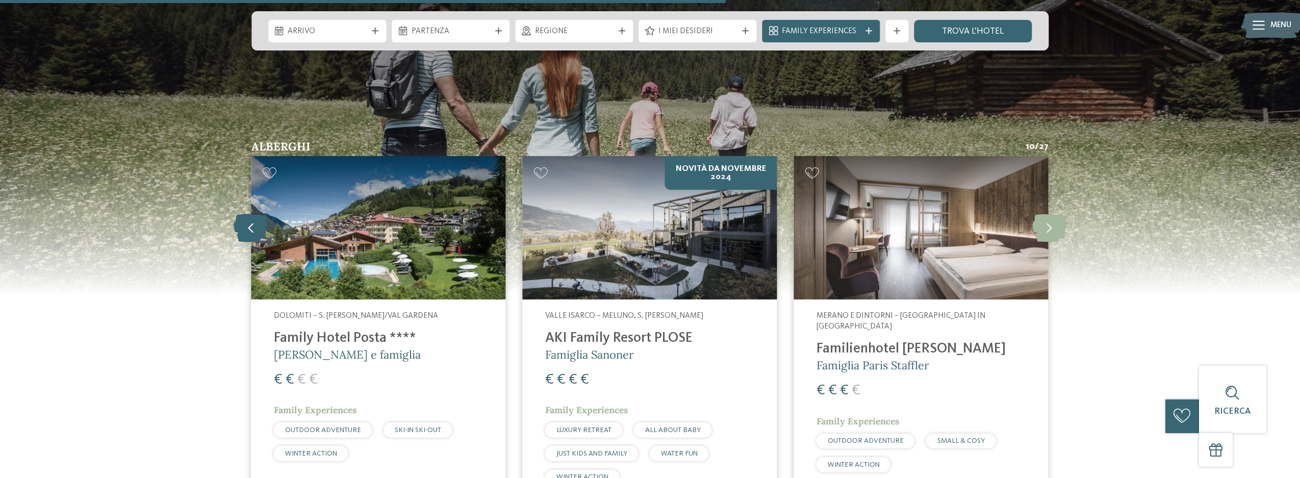
click at [244, 214] on icon at bounding box center [251, 228] width 35 height 28
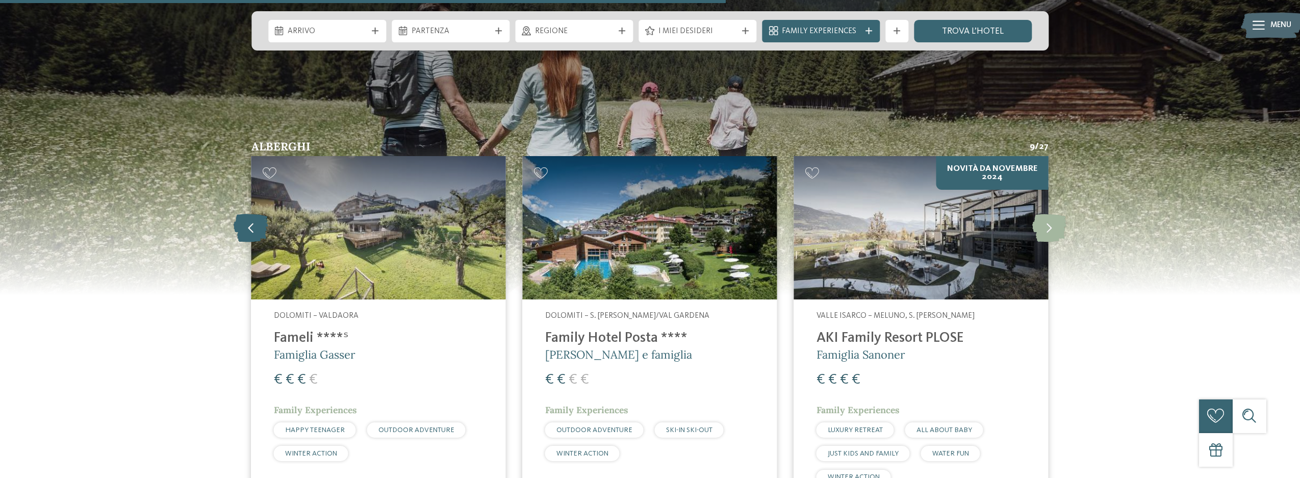
click at [244, 214] on icon at bounding box center [251, 228] width 35 height 28
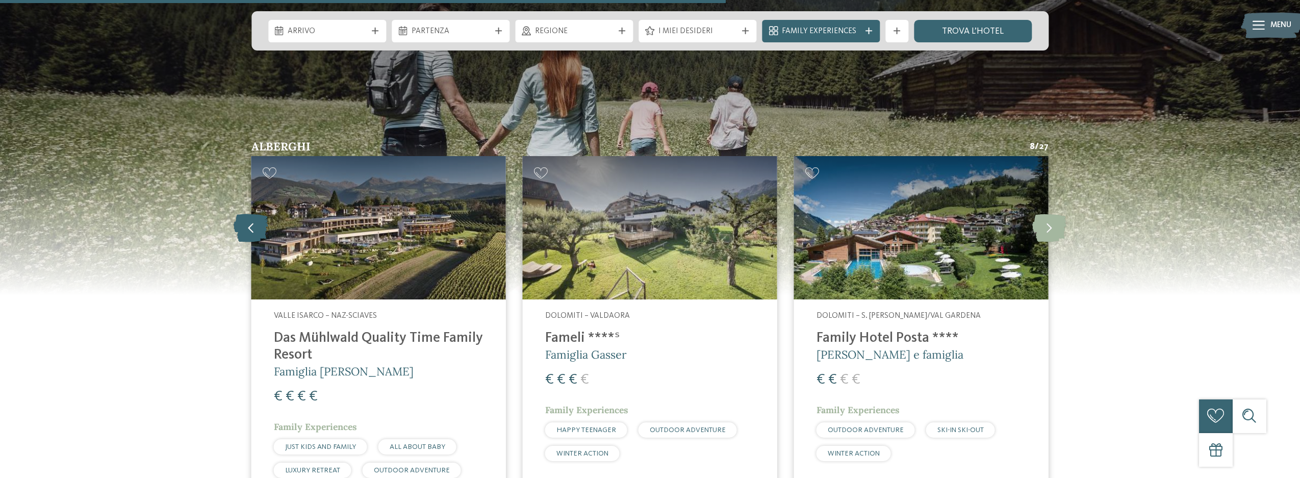
click at [244, 214] on icon at bounding box center [251, 228] width 35 height 28
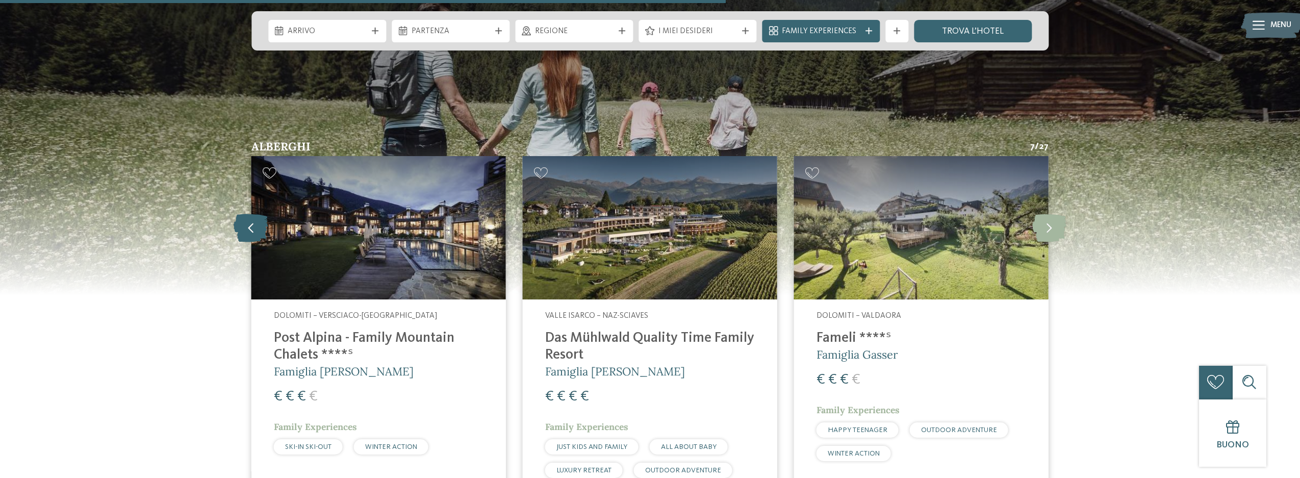
click at [244, 214] on icon at bounding box center [251, 228] width 35 height 28
